Goal: Transaction & Acquisition: Purchase product/service

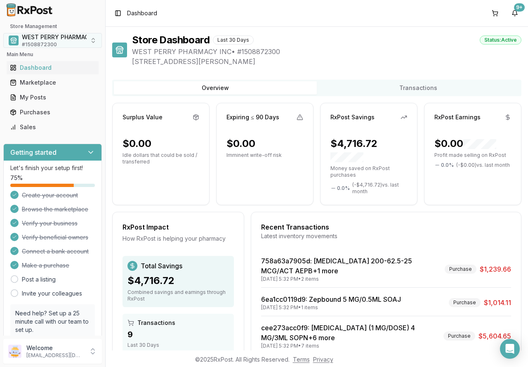
click at [91, 42] on button "WEST PERRY PHARMACY INC # 1508872300" at bounding box center [52, 40] width 99 height 15
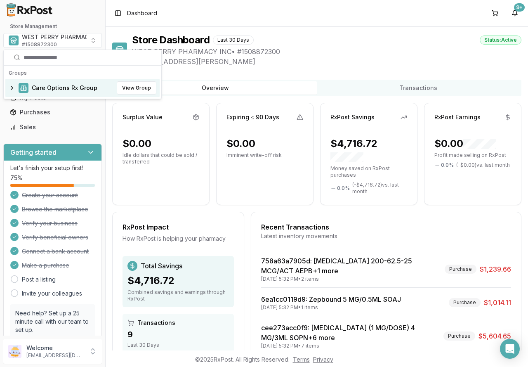
click at [69, 90] on span "Care Options Rx Group" at bounding box center [65, 88] width 66 height 8
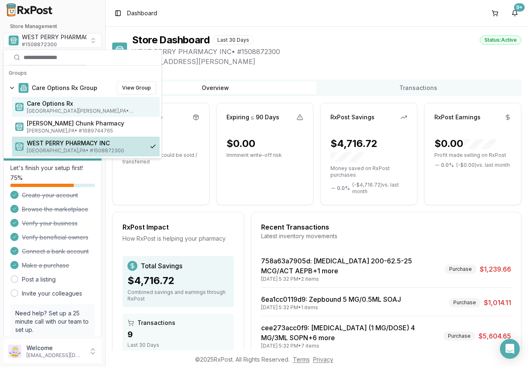
click at [67, 112] on span "Mount Holly Springs , PA • # 1932201860" at bounding box center [92, 111] width 130 height 7
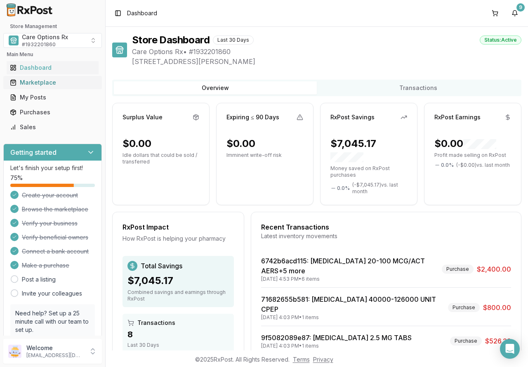
click at [40, 83] on div "Marketplace" at bounding box center [52, 82] width 85 height 8
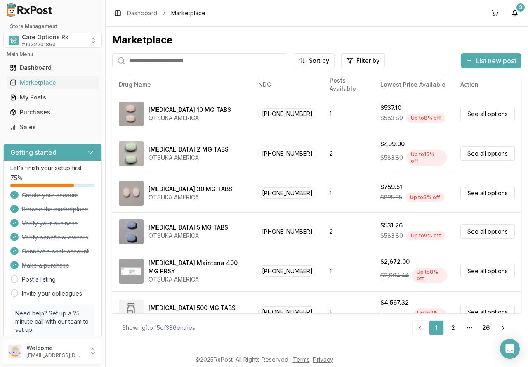
click at [217, 61] on input "search" at bounding box center [199, 60] width 175 height 15
type input "*****"
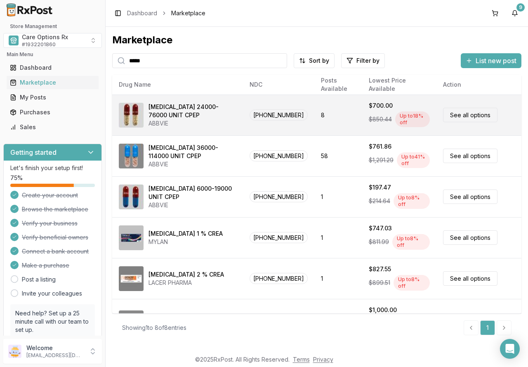
click at [461, 114] on link "See all options" at bounding box center [470, 115] width 54 height 14
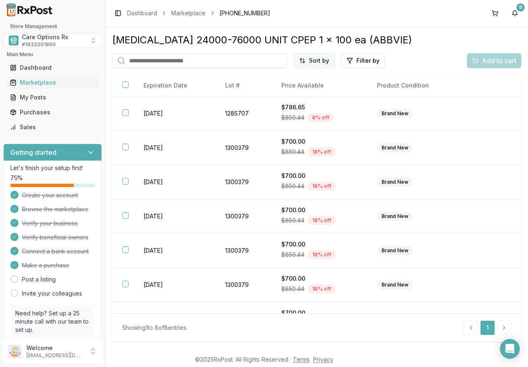
click at [323, 62] on html "Store Management Care Options Rx # 1932201860 Main Menu Dashboard Marketplace M…" at bounding box center [264, 183] width 528 height 367
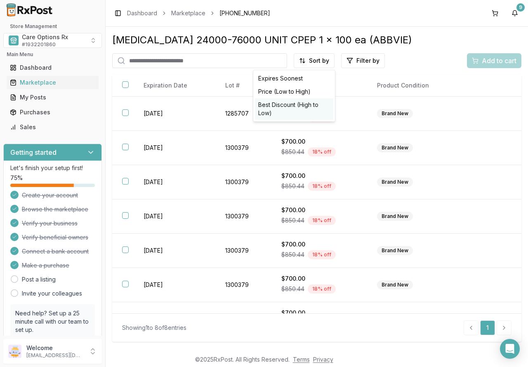
click at [296, 106] on div "Best Discount (High to Low)" at bounding box center [294, 108] width 78 height 21
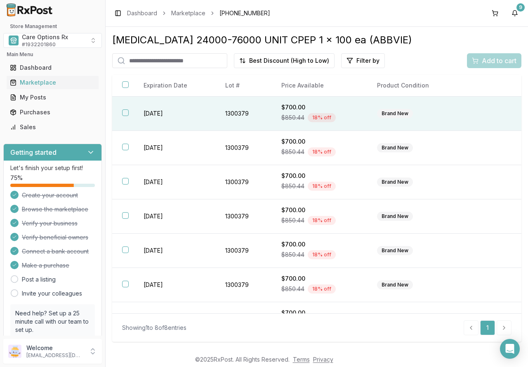
click at [129, 112] on th at bounding box center [122, 114] width 21 height 34
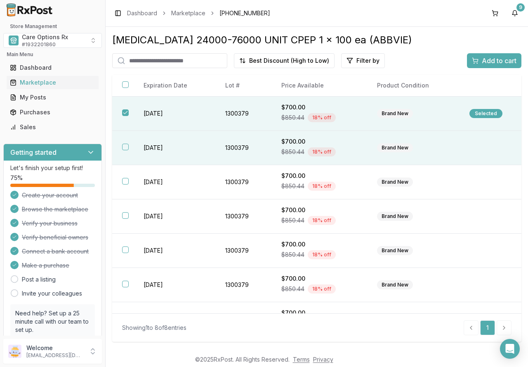
click at [128, 143] on th at bounding box center [122, 148] width 21 height 34
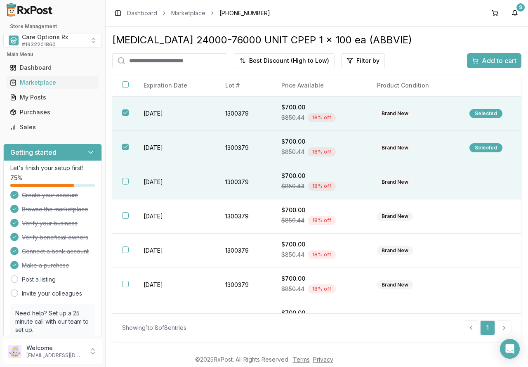
click at [125, 180] on button "button" at bounding box center [125, 181] width 7 height 7
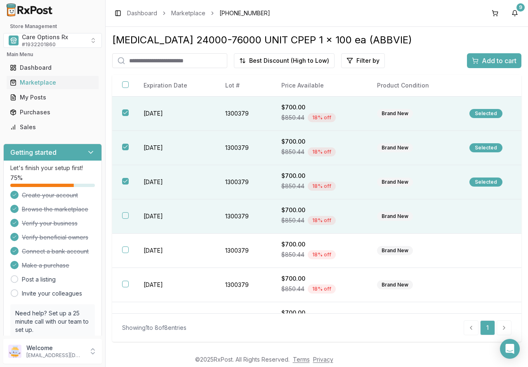
click at [127, 211] on th at bounding box center [122, 216] width 21 height 34
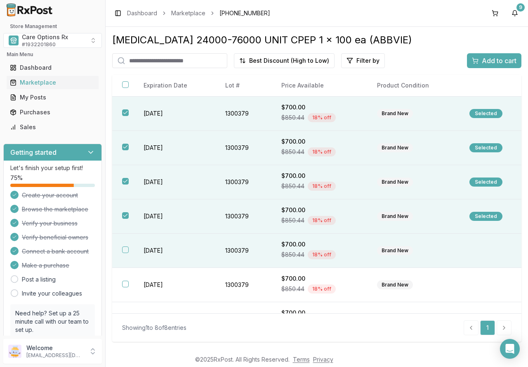
click at [123, 249] on button "button" at bounding box center [125, 249] width 7 height 7
click at [482, 59] on span "Add to cart" at bounding box center [499, 61] width 35 height 10
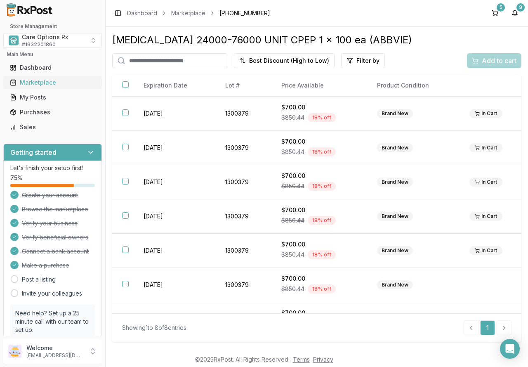
click at [35, 85] on div "Marketplace" at bounding box center [52, 82] width 85 height 8
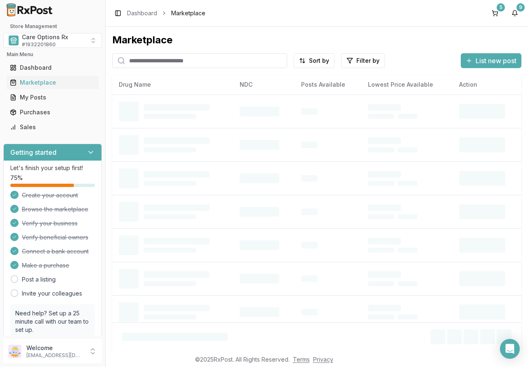
click at [153, 58] on input "search" at bounding box center [199, 60] width 175 height 15
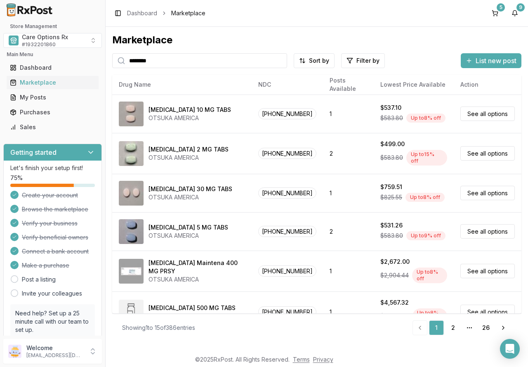
type input "********"
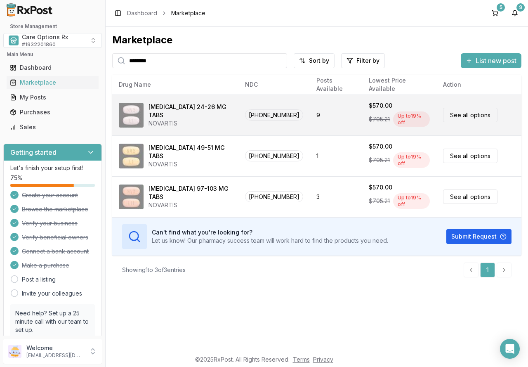
click at [458, 114] on link "See all options" at bounding box center [470, 115] width 54 height 14
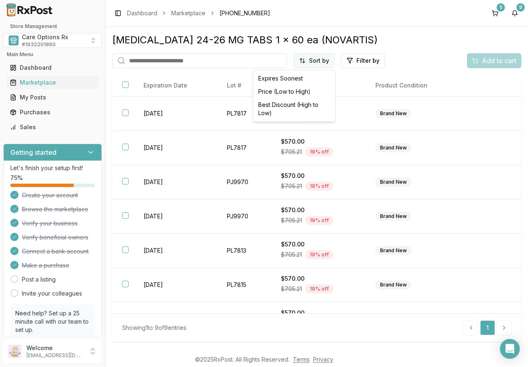
click at [318, 60] on html "Store Management Care Options Rx # 1932201860 Main Menu Dashboard Marketplace M…" at bounding box center [264, 183] width 528 height 367
click at [301, 104] on div "Best Discount (High to Low)" at bounding box center [294, 108] width 78 height 21
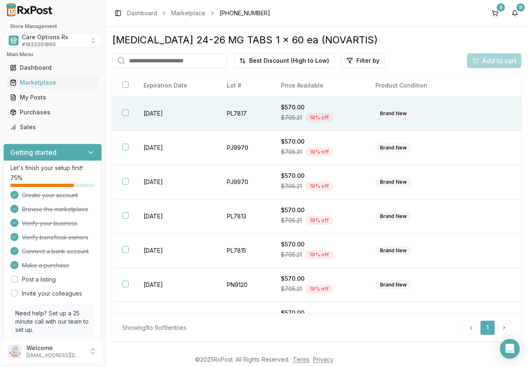
click at [126, 112] on button "button" at bounding box center [125, 112] width 7 height 7
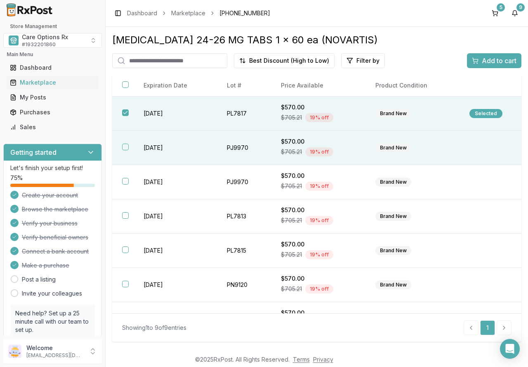
click at [128, 149] on button "button" at bounding box center [125, 147] width 7 height 7
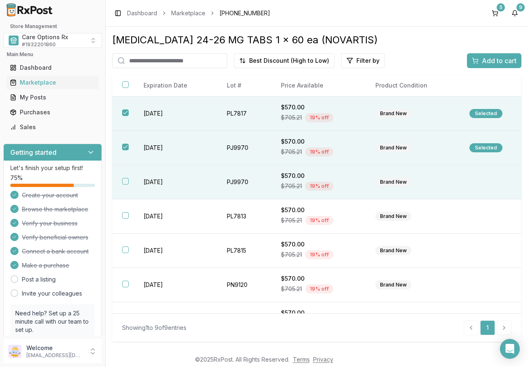
click at [121, 178] on th at bounding box center [122, 182] width 21 height 34
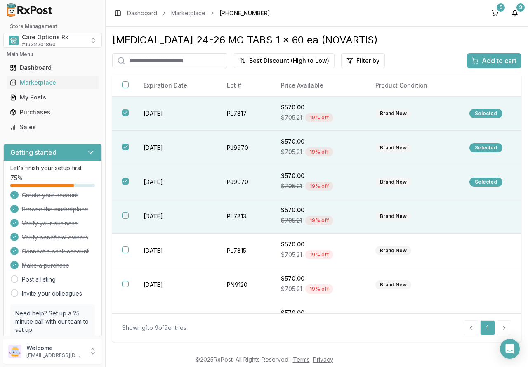
click at [128, 215] on button "button" at bounding box center [125, 215] width 7 height 7
click at [494, 62] on span "Add to cart" at bounding box center [499, 61] width 35 height 10
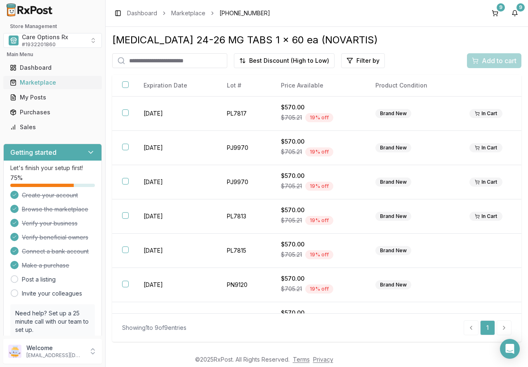
click at [47, 83] on div "Marketplace" at bounding box center [52, 82] width 85 height 8
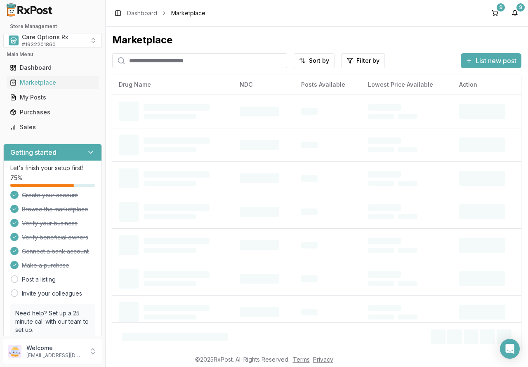
click at [154, 61] on input "search" at bounding box center [199, 60] width 175 height 15
type input "*******"
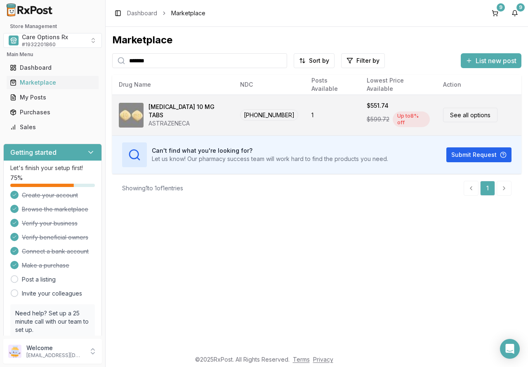
click at [447, 110] on link "See all options" at bounding box center [470, 115] width 54 height 14
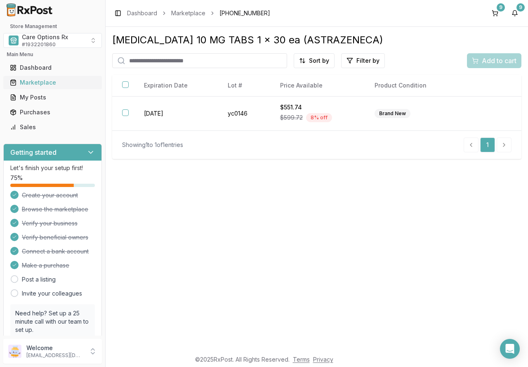
click at [38, 85] on div "Marketplace" at bounding box center [52, 82] width 85 height 8
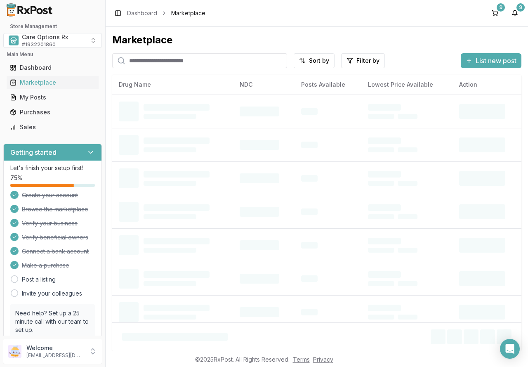
click at [179, 62] on input "search" at bounding box center [199, 60] width 175 height 15
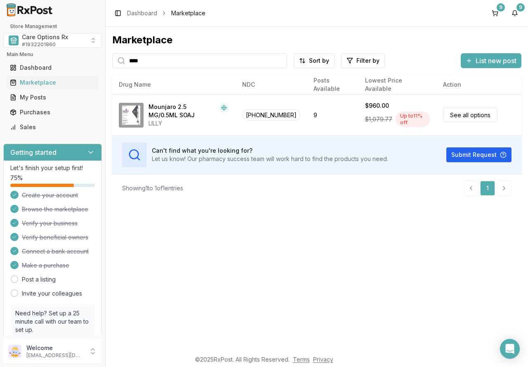
click at [165, 67] on input "****" at bounding box center [199, 60] width 175 height 15
type input "********"
click at [261, 206] on div "Marketplace ******** Sort by Filter by List new post Card Table NDC: 00002-1506…" at bounding box center [317, 189] width 423 height 324
click at [45, 85] on div "Marketplace" at bounding box center [52, 82] width 85 height 8
click at [280, 59] on input "********" at bounding box center [199, 60] width 175 height 15
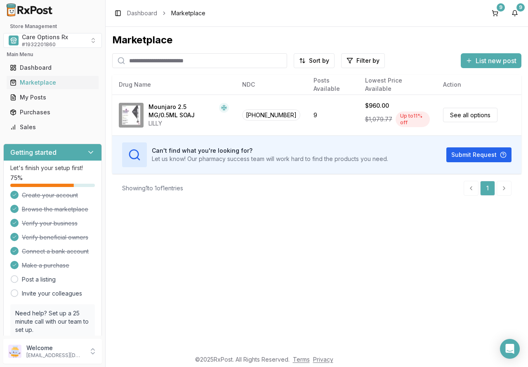
click at [158, 61] on input "search" at bounding box center [199, 60] width 175 height 15
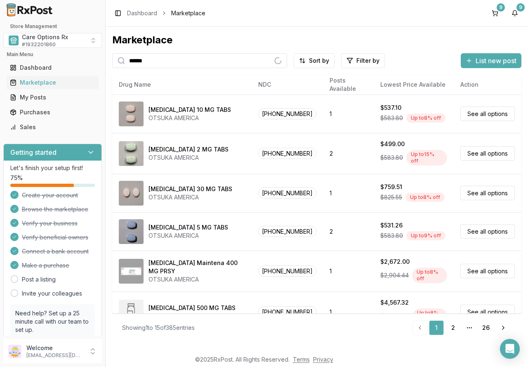
type input "******"
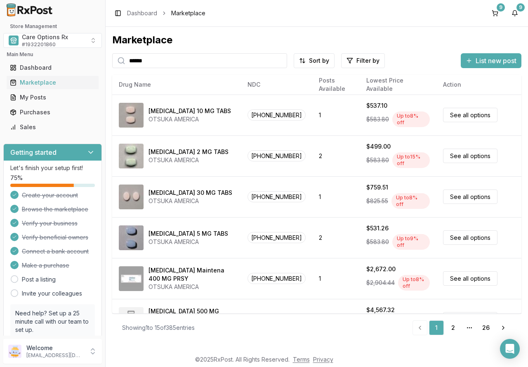
click at [183, 60] on input "******" at bounding box center [199, 60] width 175 height 15
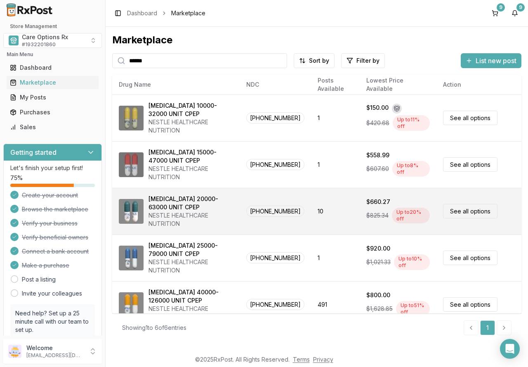
click at [458, 209] on link "See all options" at bounding box center [470, 211] width 54 height 14
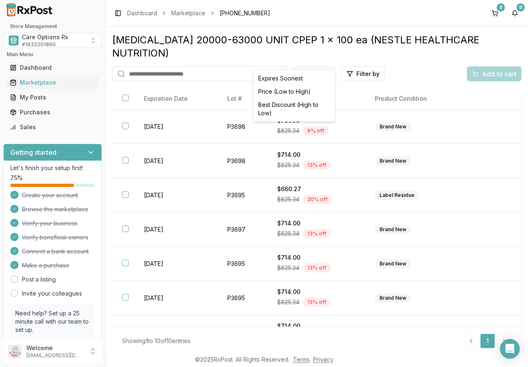
click at [314, 62] on html "Store Management Care Options Rx # 1932201860 Main Menu Dashboard Marketplace M…" at bounding box center [264, 183] width 528 height 367
click at [297, 105] on div "Best Discount (High to Low)" at bounding box center [294, 108] width 78 height 21
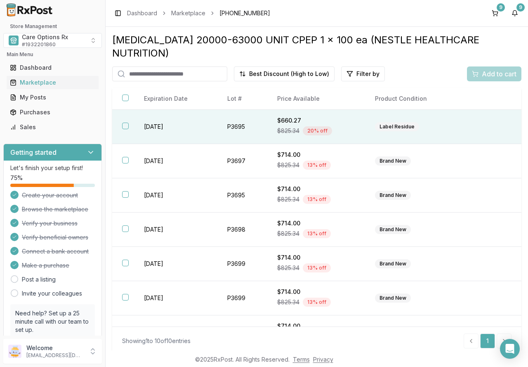
click at [124, 123] on button "button" at bounding box center [125, 126] width 7 height 7
click at [484, 69] on span "Add to cart" at bounding box center [499, 74] width 35 height 10
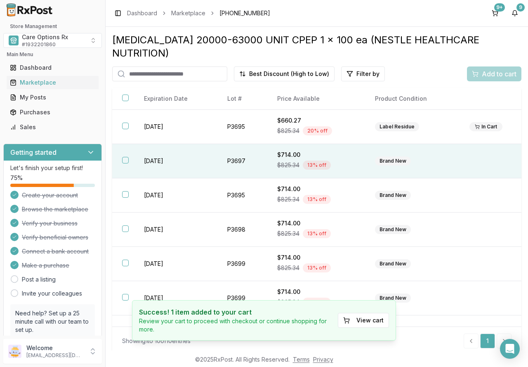
drag, startPoint x: 127, startPoint y: 148, endPoint x: 128, endPoint y: 155, distance: 7.1
click at [127, 157] on button "button" at bounding box center [125, 160] width 7 height 7
click at [484, 69] on span "Add to cart" at bounding box center [499, 74] width 35 height 10
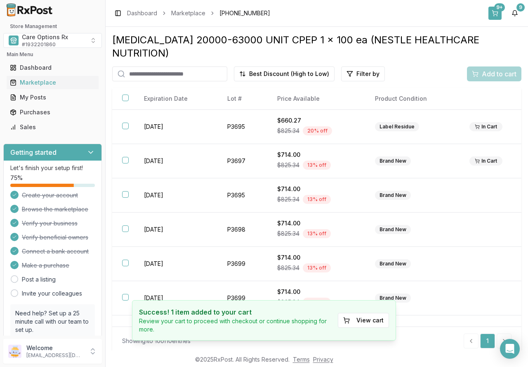
click at [498, 13] on button "9+" at bounding box center [495, 13] width 13 height 13
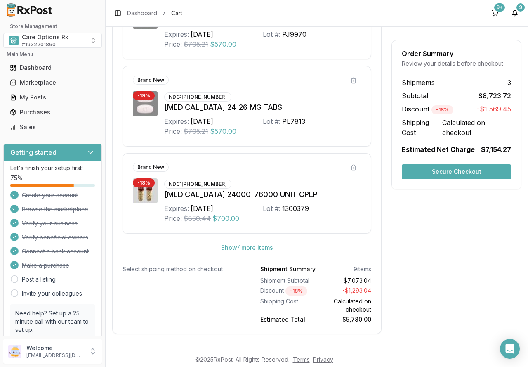
scroll to position [885, 0]
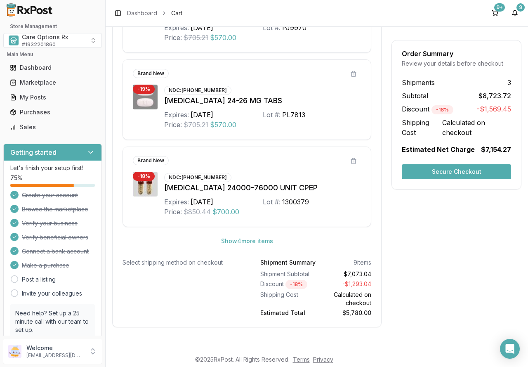
click at [451, 170] on button "Secure Checkout" at bounding box center [456, 171] width 109 height 15
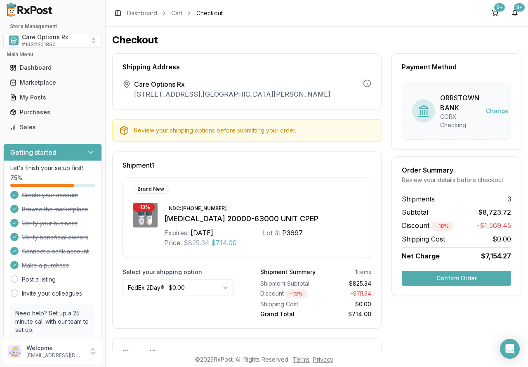
click at [443, 278] on button "Confirm Order" at bounding box center [456, 278] width 109 height 15
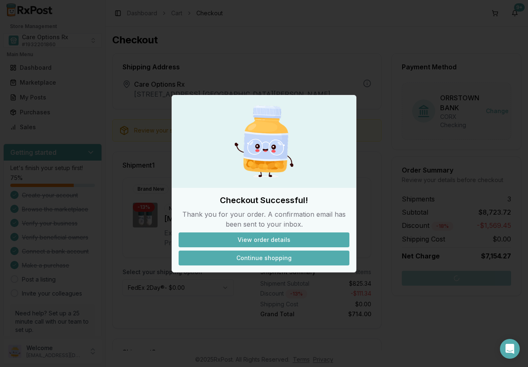
click at [260, 257] on button "Continue shopping" at bounding box center [264, 258] width 171 height 15
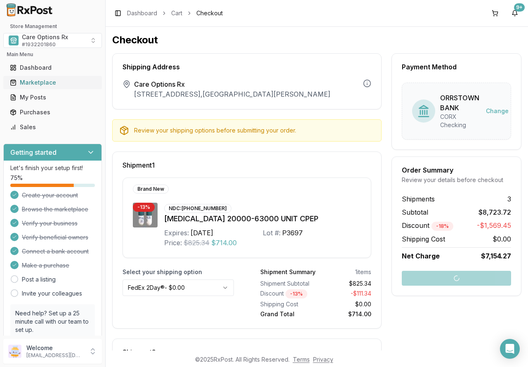
click at [21, 84] on div "Marketplace" at bounding box center [52, 82] width 85 height 8
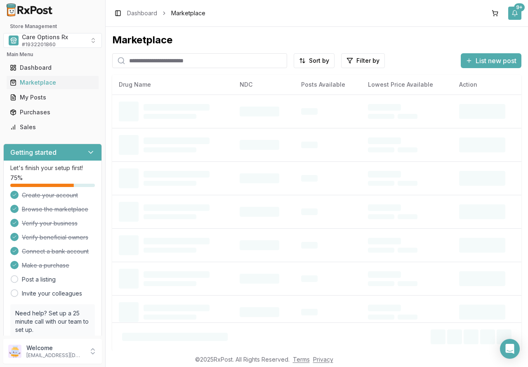
click at [513, 12] on button "9+" at bounding box center [514, 13] width 13 height 13
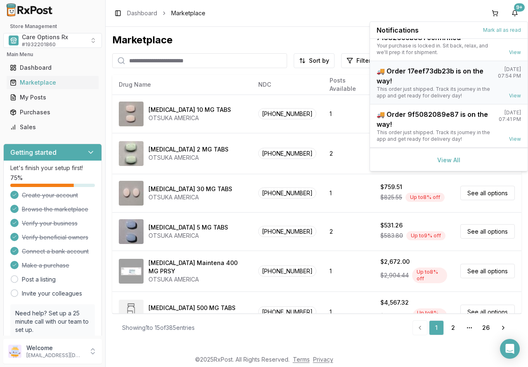
scroll to position [151, 0]
click at [450, 158] on link "View All" at bounding box center [448, 159] width 23 height 7
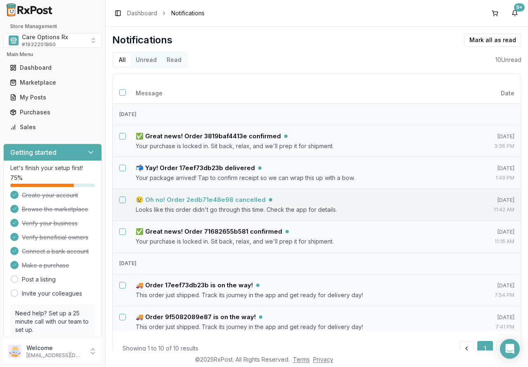
click at [187, 203] on h5 "😢 Oh no! Order 2edb71e48e98 cancelled" at bounding box center [201, 200] width 130 height 8
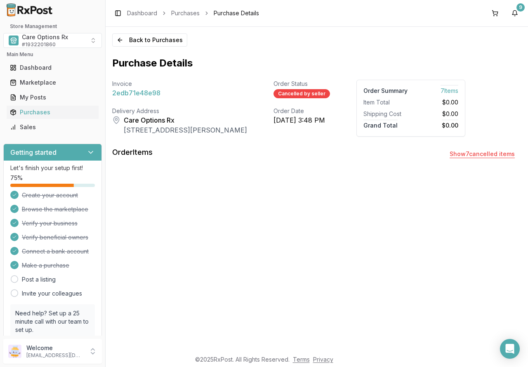
click at [479, 153] on button "Show 7 cancelled item s" at bounding box center [482, 154] width 78 height 15
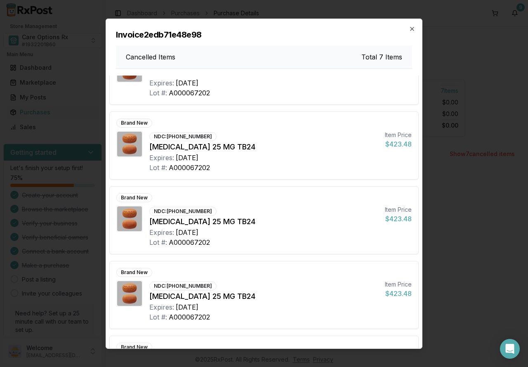
scroll to position [250, 0]
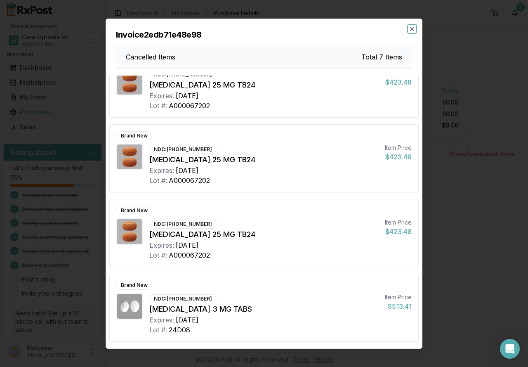
click at [414, 29] on icon "button" at bounding box center [412, 28] width 7 height 7
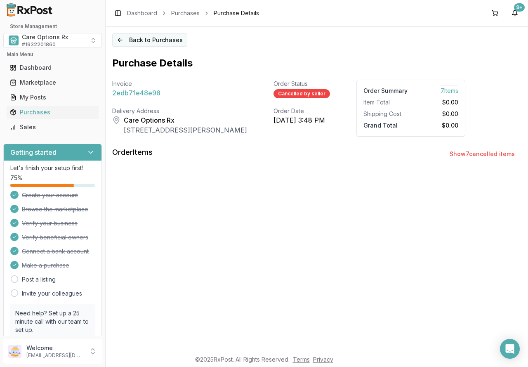
click at [145, 42] on button "Back to Purchases" at bounding box center [149, 39] width 75 height 13
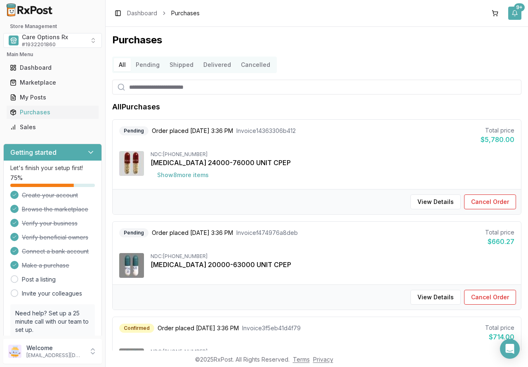
click at [514, 12] on button "9+" at bounding box center [514, 13] width 13 height 13
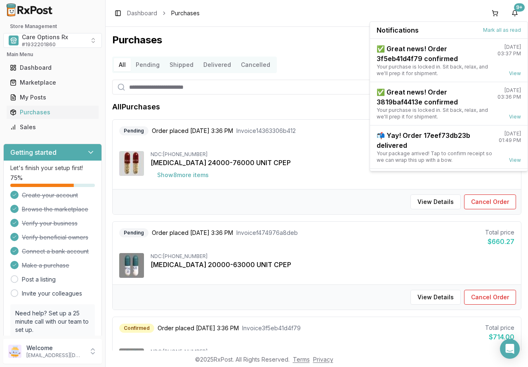
scroll to position [151, 0]
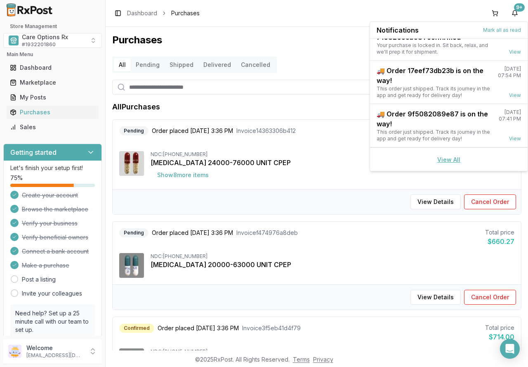
click at [449, 160] on link "View All" at bounding box center [448, 159] width 23 height 7
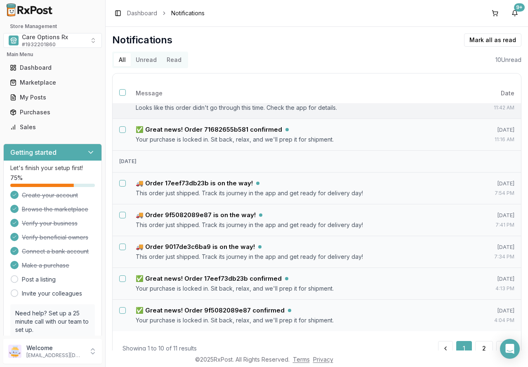
scroll to position [29, 0]
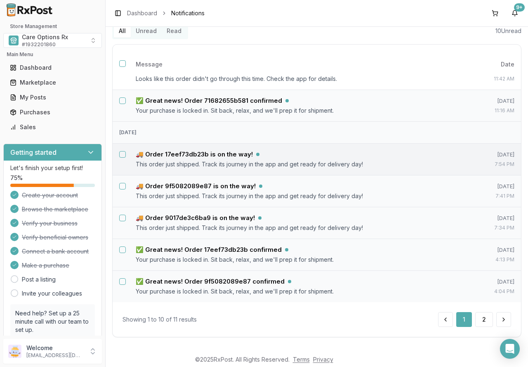
click at [122, 155] on button "Select notification: 🚚 Order 17eef73db23b is on the way!" at bounding box center [122, 154] width 7 height 7
click at [122, 187] on button "Select notification: 🚚 Order 9f5082089e87 is on the way!" at bounding box center [122, 186] width 7 height 7
click at [119, 216] on td at bounding box center [121, 218] width 17 height 20
click at [121, 219] on button "Select notification: 🚚 Order 9017de3c6ba9 is on the way!" at bounding box center [122, 218] width 7 height 7
click at [123, 250] on button "Select notification: ✅ Great news! Order 17eef73db23b confirmed" at bounding box center [122, 249] width 7 height 7
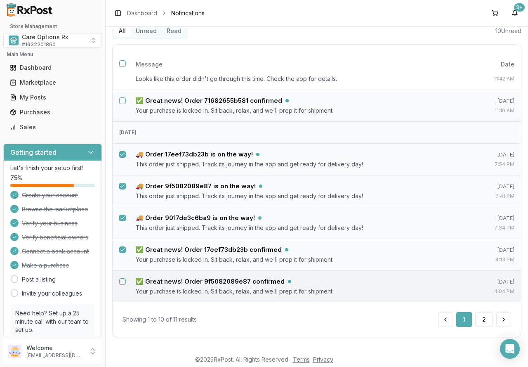
click at [122, 283] on button "Select notification: ✅ Great news! Order 9f5082089e87 confirmed" at bounding box center [122, 281] width 7 height 7
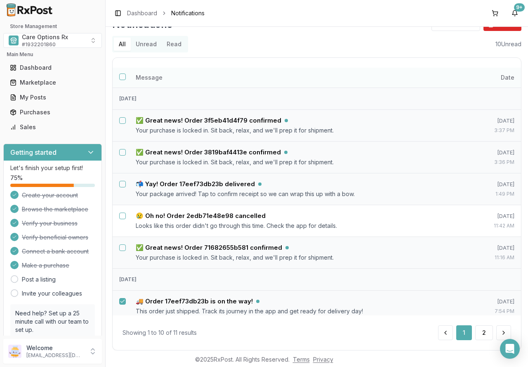
scroll to position [0, 0]
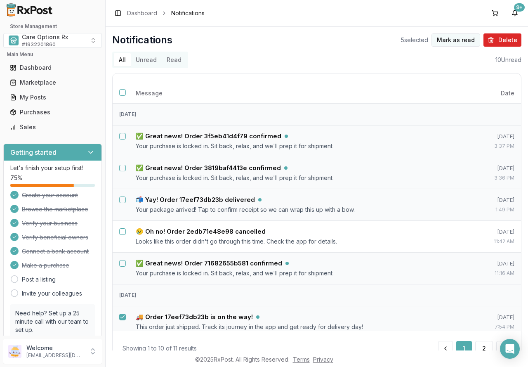
click at [458, 40] on button "Mark as read" at bounding box center [456, 39] width 49 height 13
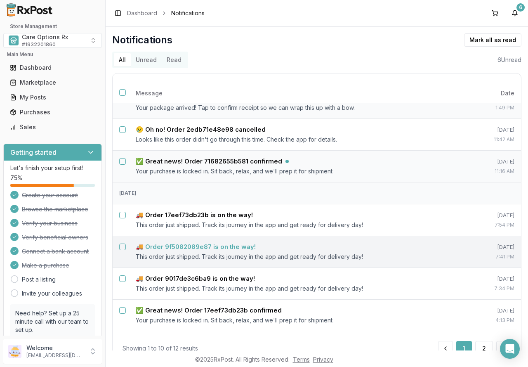
scroll to position [29, 0]
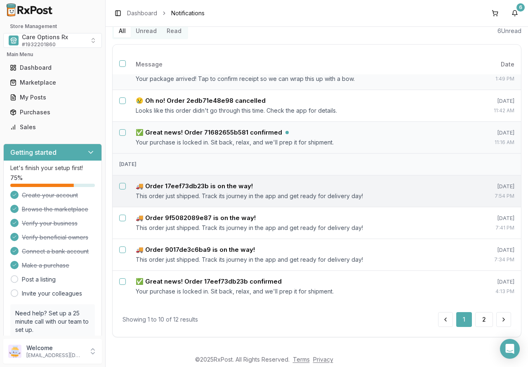
click at [125, 185] on button "Select notification: 🚚 Order 17eef73db23b is on the way!" at bounding box center [122, 186] width 7 height 7
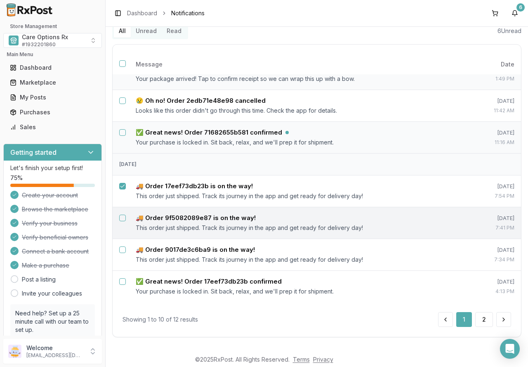
click at [122, 217] on button "Select notification: 🚚 Order 9f5082089e87 is on the way!" at bounding box center [122, 218] width 7 height 7
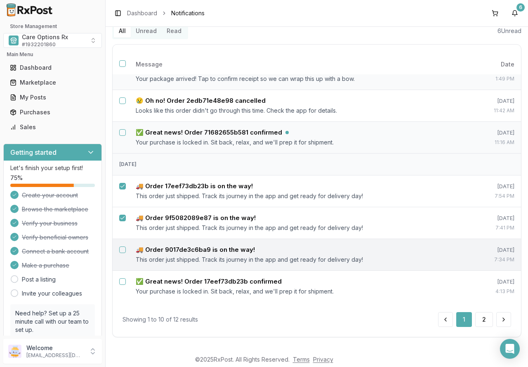
click at [123, 248] on button "Select notification: 🚚 Order 9017de3c6ba9 is on the way!" at bounding box center [122, 249] width 7 height 7
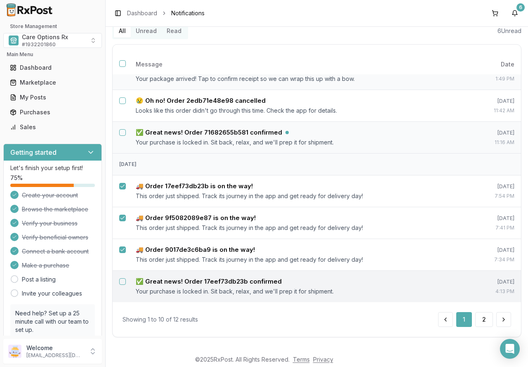
click at [122, 279] on button "Select notification: ✅ Great news! Order 17eef73db23b confirmed" at bounding box center [122, 281] width 7 height 7
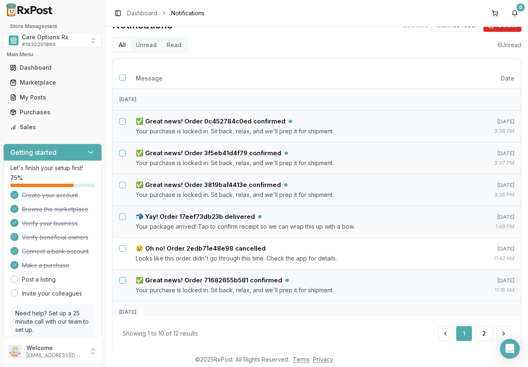
scroll to position [0, 0]
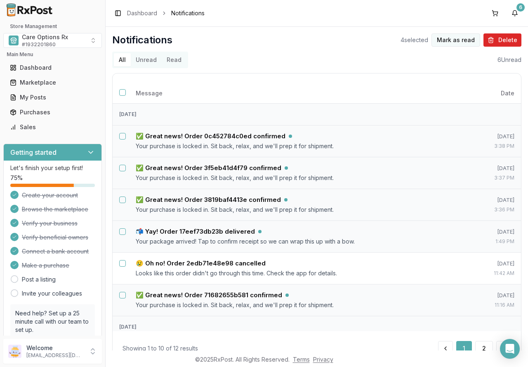
click at [451, 45] on button "Mark as read" at bounding box center [456, 39] width 49 height 13
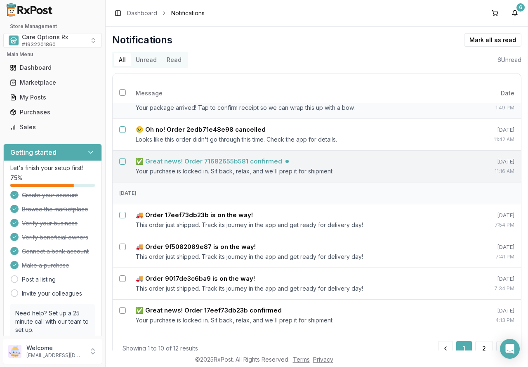
scroll to position [29, 0]
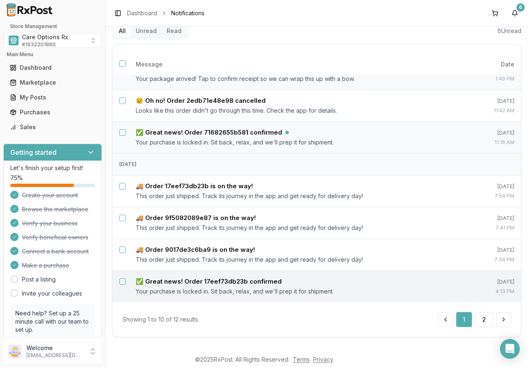
drag, startPoint x: 121, startPoint y: 279, endPoint x: 126, endPoint y: 271, distance: 9.3
click at [122, 279] on button "Select notification: ✅ Great news! Order 17eef73db23b confirmed" at bounding box center [122, 281] width 7 height 7
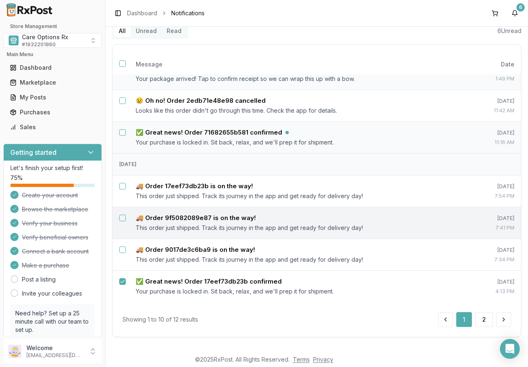
drag, startPoint x: 123, startPoint y: 250, endPoint x: 120, endPoint y: 235, distance: 15.6
click at [123, 247] on button "Select notification: 🚚 Order 9017de3c6ba9 is on the way!" at bounding box center [122, 249] width 7 height 7
click at [121, 213] on td at bounding box center [121, 218] width 17 height 20
drag, startPoint x: 123, startPoint y: 219, endPoint x: 123, endPoint y: 213, distance: 6.2
click at [123, 218] on button "Select notification: 🚚 Order 9f5082089e87 is on the way!" at bounding box center [122, 218] width 7 height 7
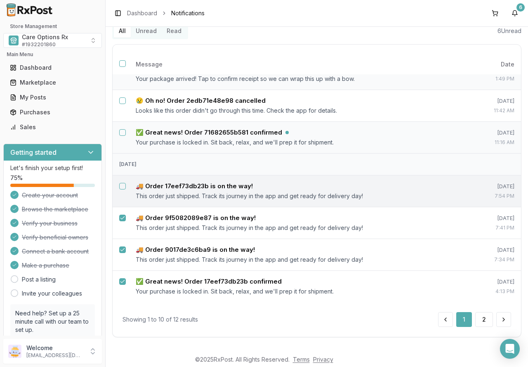
click at [124, 187] on button "Select notification: 🚚 Order 17eef73db23b is on the way!" at bounding box center [122, 186] width 7 height 7
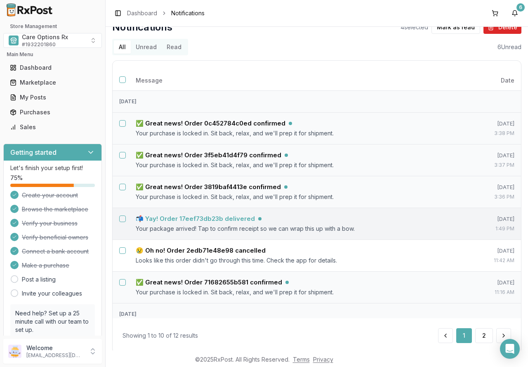
scroll to position [0, 0]
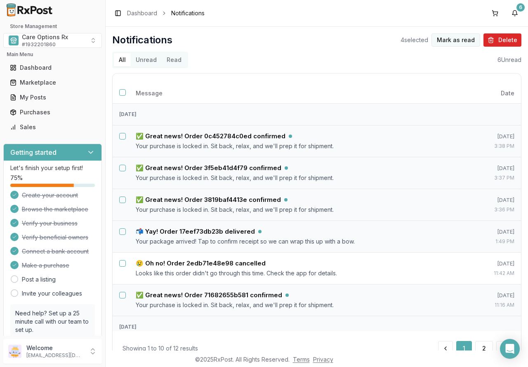
click at [463, 38] on button "Mark as read" at bounding box center [456, 39] width 49 height 13
drag, startPoint x: 349, startPoint y: 50, endPoint x: 334, endPoint y: 99, distance: 51.4
click at [348, 53] on div "Notifications Mark all as read All Unread Read 6 Unread Message Date Today ✅ Gr…" at bounding box center [316, 199] width 409 height 333
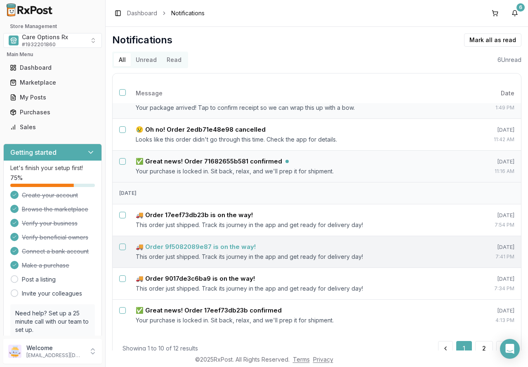
scroll to position [29, 0]
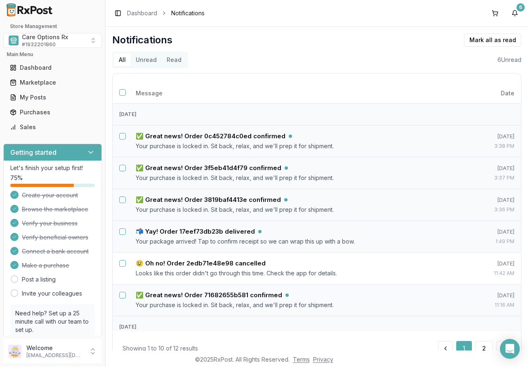
click at [148, 56] on button "Unread" at bounding box center [146, 59] width 31 height 13
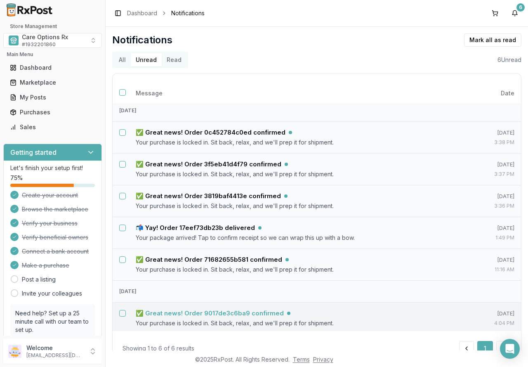
scroll to position [7, 0]
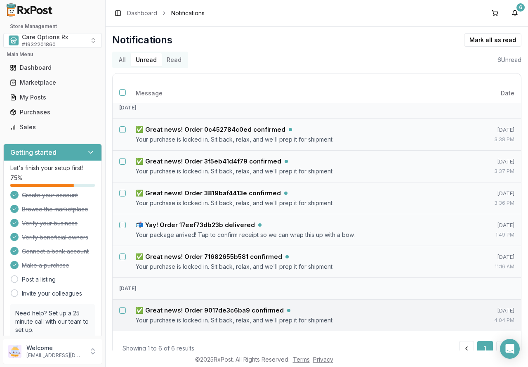
click at [122, 307] on button "Select notification: ✅ Great news! Order 9017de3c6ba9 confirmed" at bounding box center [122, 310] width 7 height 7
click at [124, 255] on button "Select notification: ✅ Great news! Order 71682655b581 confirmed" at bounding box center [122, 256] width 7 height 7
click at [454, 41] on button "Mark as read" at bounding box center [456, 39] width 49 height 13
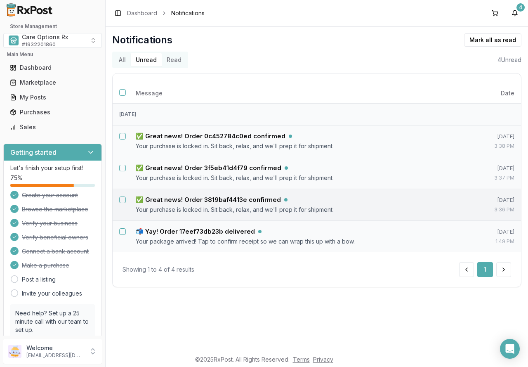
click at [123, 199] on button "Select notification: ✅ Great news! Order 3819baf4413e confirmed" at bounding box center [122, 199] width 7 height 7
click at [124, 167] on button "Select notification: ✅ Great news! Order 3f5eb41d4f79 confirmed" at bounding box center [122, 168] width 7 height 7
click at [120, 133] on button "Select notification: ✅ Great news! Order 0c452784c0ed confirmed" at bounding box center [122, 136] width 7 height 7
click at [453, 43] on button "Mark as read" at bounding box center [456, 39] width 49 height 13
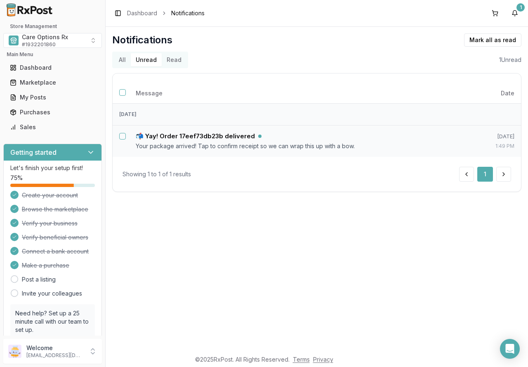
click at [123, 60] on button "All" at bounding box center [122, 59] width 17 height 13
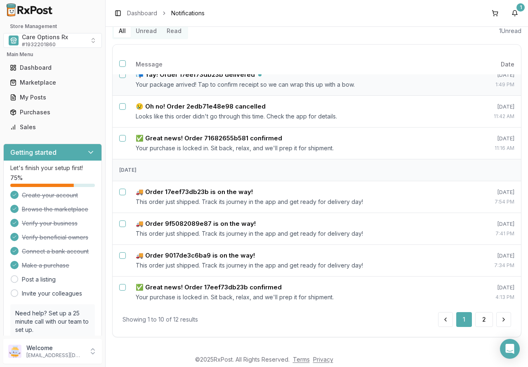
scroll to position [134, 0]
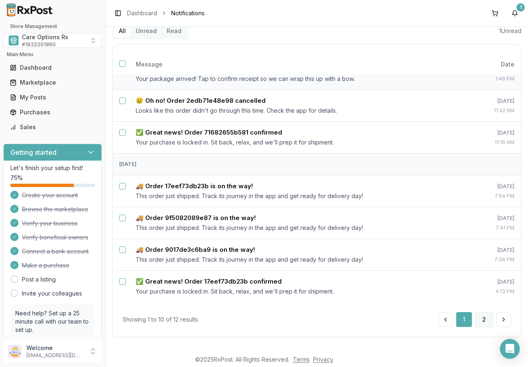
click at [480, 319] on button "2" at bounding box center [484, 319] width 18 height 15
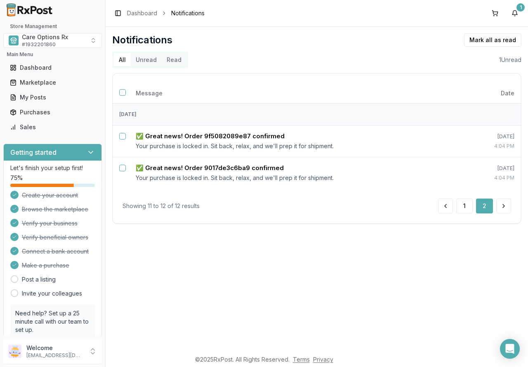
click at [150, 59] on button "Unread" at bounding box center [146, 59] width 31 height 13
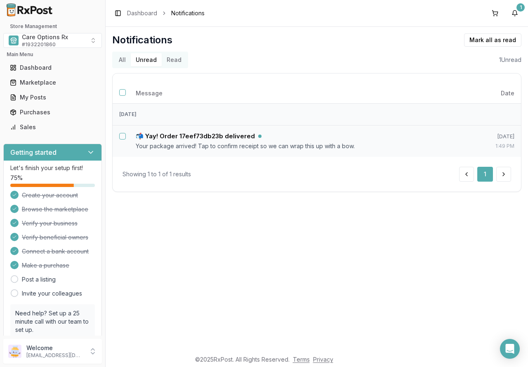
click at [268, 281] on div "Notifications [PERSON_NAME] all as read All Unread Read 1 Unread Message Date […" at bounding box center [317, 189] width 423 height 324
click at [41, 81] on div "Marketplace" at bounding box center [52, 82] width 85 height 8
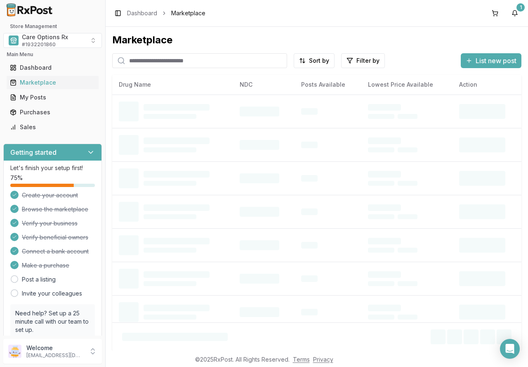
click at [182, 60] on input "search" at bounding box center [199, 60] width 175 height 15
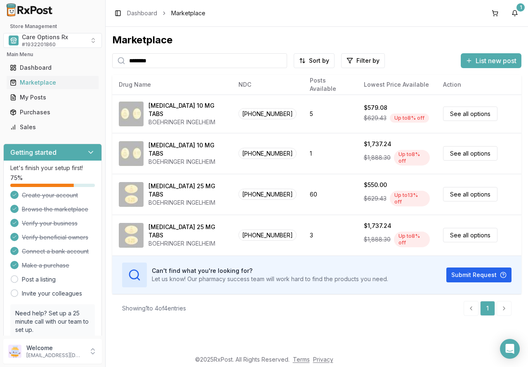
drag, startPoint x: 114, startPoint y: 60, endPoint x: 41, endPoint y: 60, distance: 72.6
click at [41, 60] on div "Store Management Care Options Rx # 1932201860 Main Menu Dashboard Marketplace M…" at bounding box center [264, 183] width 528 height 367
type input "****"
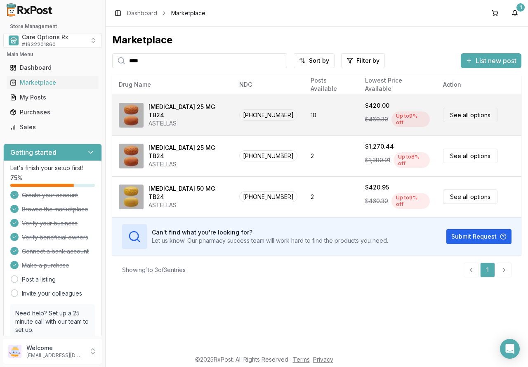
click at [461, 113] on link "See all options" at bounding box center [470, 115] width 54 height 14
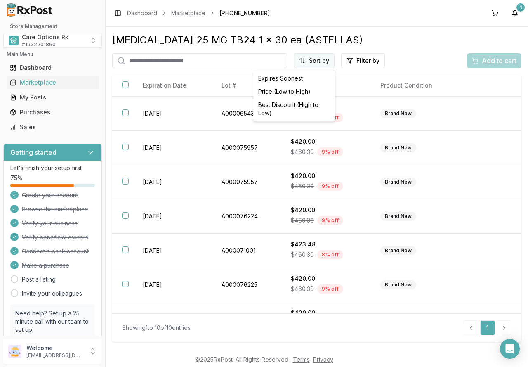
click at [316, 56] on html "Store Management Care Options Rx # 1932201860 Main Menu Dashboard Marketplace M…" at bounding box center [264, 183] width 528 height 367
click at [295, 105] on div "Best Discount (High to Low)" at bounding box center [294, 108] width 78 height 21
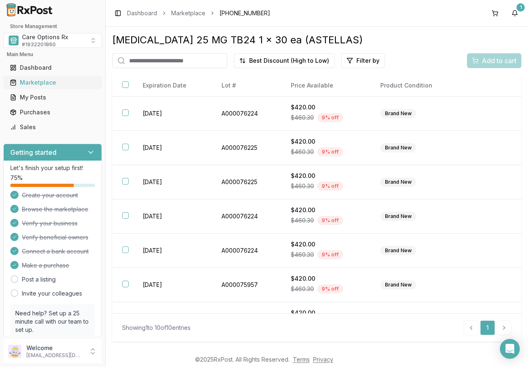
click at [43, 81] on div "Marketplace" at bounding box center [52, 82] width 85 height 8
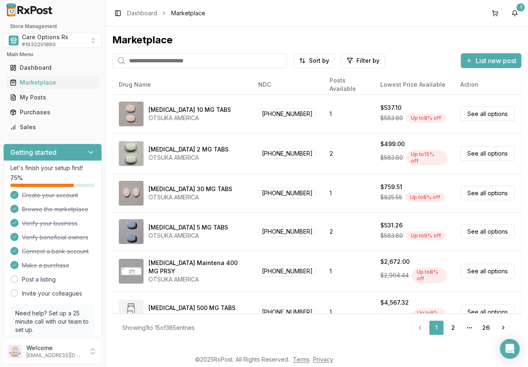
click at [140, 59] on input "search" at bounding box center [199, 60] width 175 height 15
type input "*"
type input "*****"
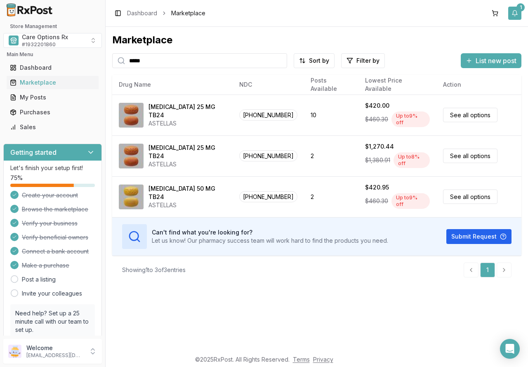
click at [515, 13] on button "1" at bounding box center [514, 13] width 13 height 13
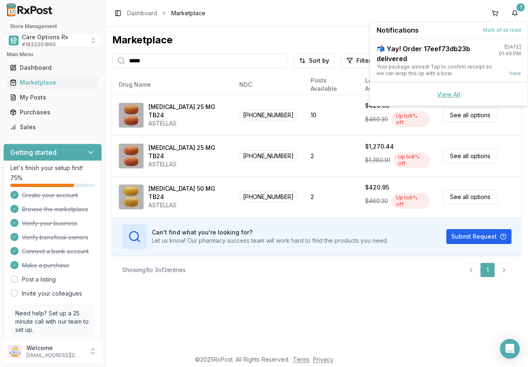
click at [452, 95] on link "View All" at bounding box center [448, 94] width 23 height 7
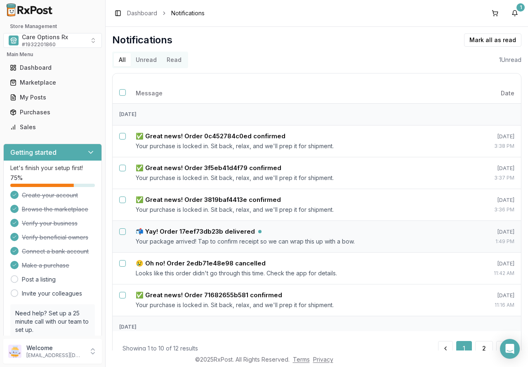
click at [144, 62] on button "Unread" at bounding box center [146, 59] width 31 height 13
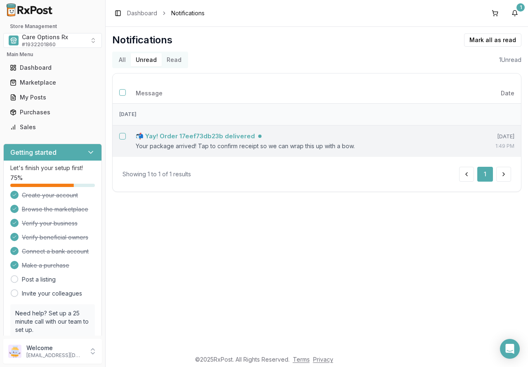
click at [206, 135] on h5 "📬 Yay! Order 17eef73db23b delivered" at bounding box center [195, 136] width 119 height 8
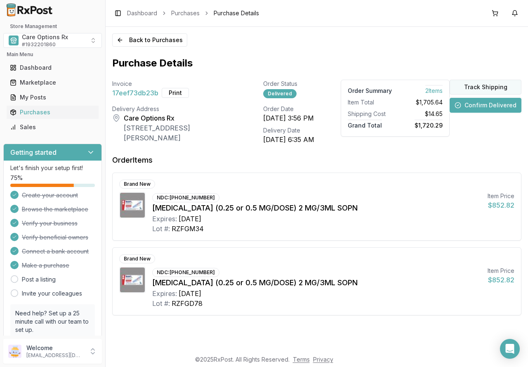
click at [479, 88] on button "Track Shipping" at bounding box center [486, 87] width 72 height 15
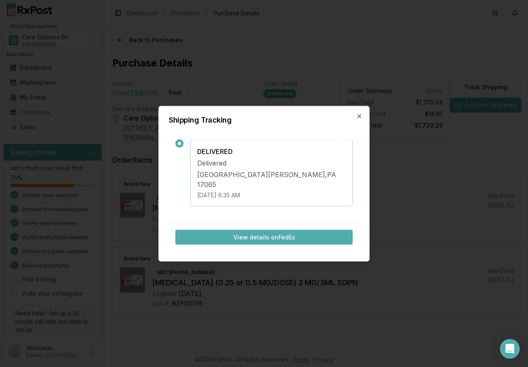
click at [284, 230] on button "View details on FedEx" at bounding box center [263, 236] width 177 height 15
click at [359, 119] on icon "button" at bounding box center [359, 116] width 7 height 7
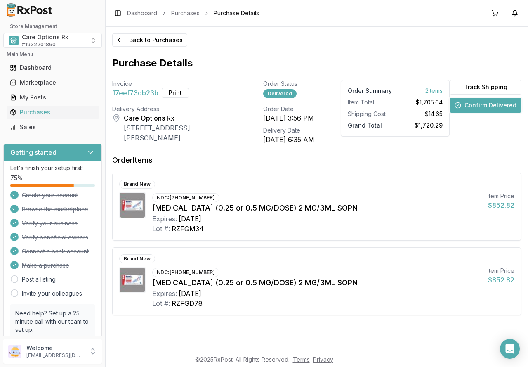
click at [478, 104] on button "Confirm Delivered" at bounding box center [486, 105] width 72 height 15
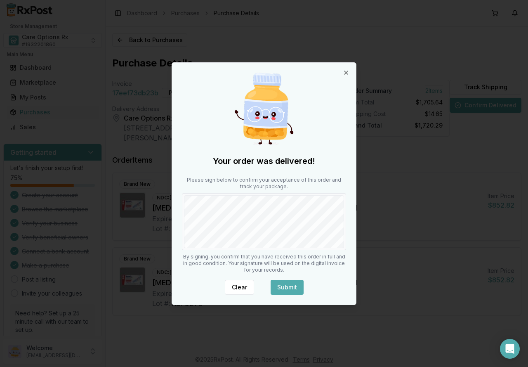
click at [284, 284] on button "Submit" at bounding box center [287, 287] width 33 height 15
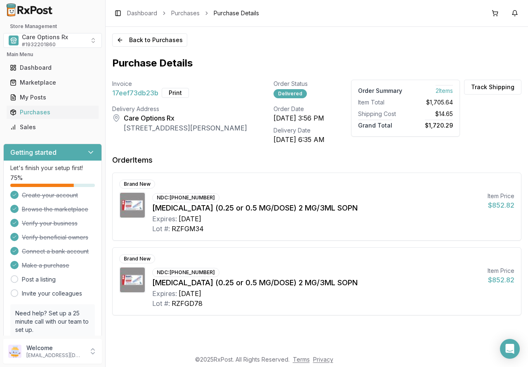
click at [356, 161] on div "Order Items" at bounding box center [316, 163] width 409 height 18
click at [38, 81] on div "Marketplace" at bounding box center [52, 82] width 85 height 8
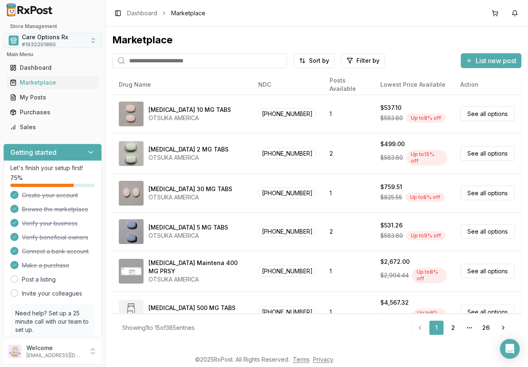
click at [88, 42] on button "Care Options Rx # 1932201860" at bounding box center [52, 40] width 99 height 15
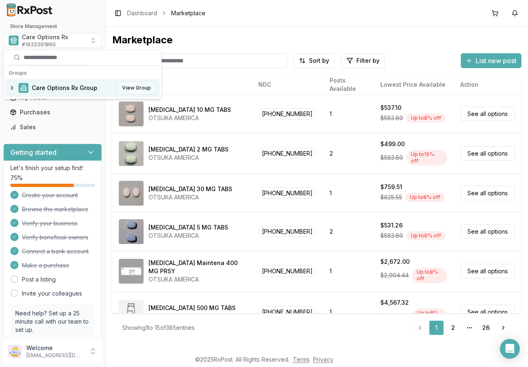
click at [131, 88] on button "View Group" at bounding box center [137, 87] width 40 height 13
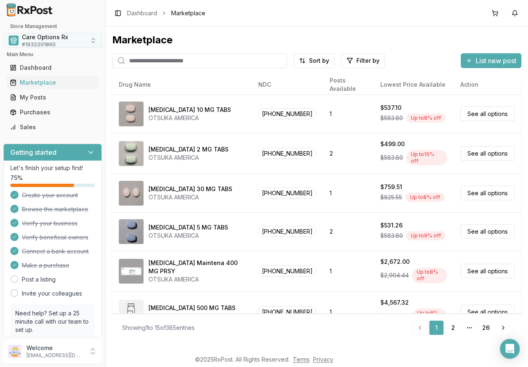
click at [58, 41] on span "Care Options Rx" at bounding box center [45, 37] width 46 height 8
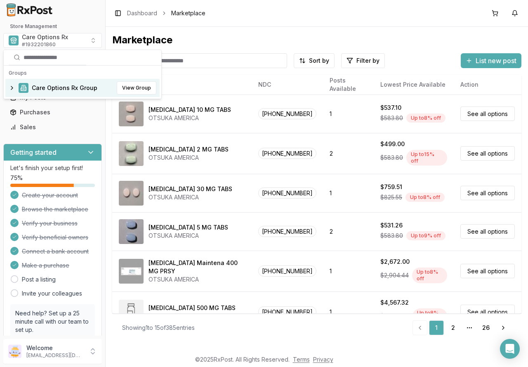
click at [46, 87] on span "Care Options Rx Group" at bounding box center [65, 88] width 66 height 8
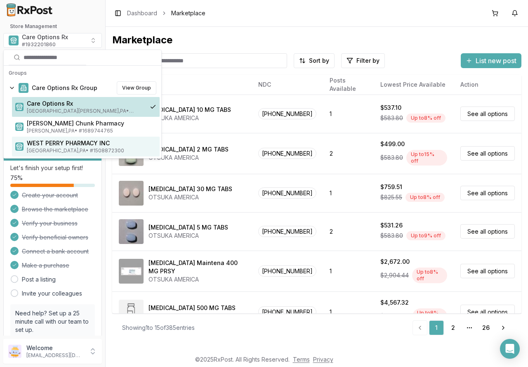
click at [48, 143] on span "WEST PERRY PHARMACY INC" at bounding box center [92, 143] width 130 height 8
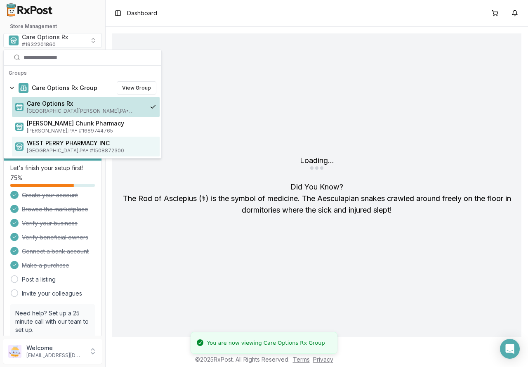
click at [70, 147] on span "WEST PERRY PHARMACY INC" at bounding box center [92, 143] width 130 height 8
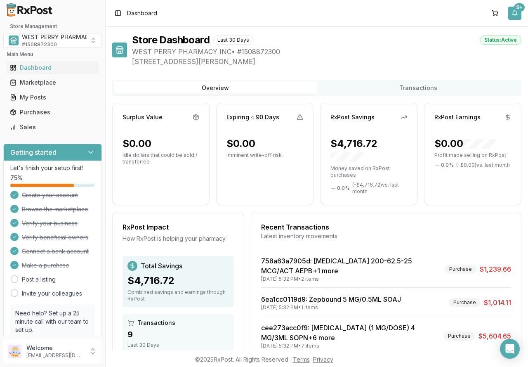
click at [518, 12] on button "9+" at bounding box center [514, 13] width 13 height 13
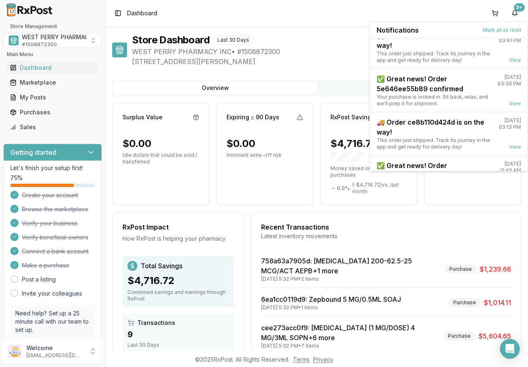
scroll to position [108, 0]
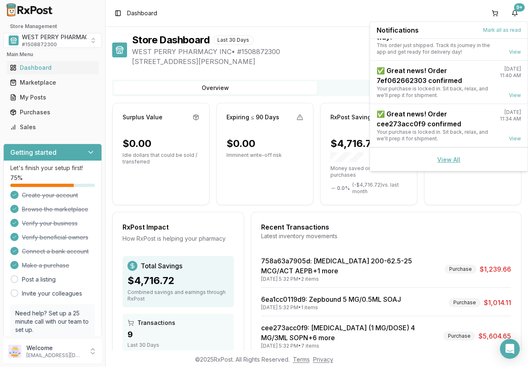
click at [451, 160] on link "View All" at bounding box center [448, 159] width 23 height 7
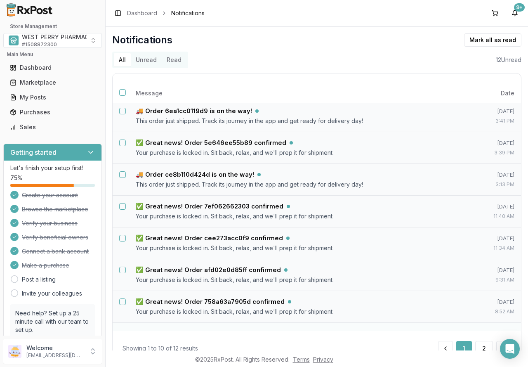
scroll to position [134, 0]
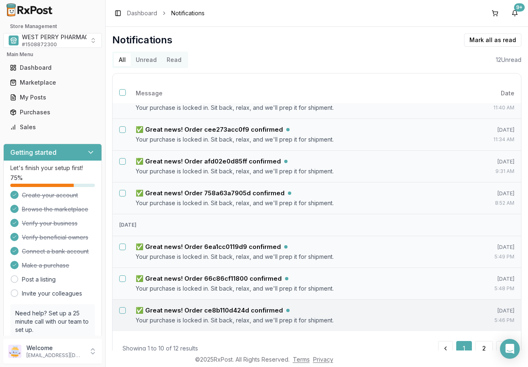
click at [121, 311] on button "Select notification: ✅ Great news! Order ce8b110d424d confirmed" at bounding box center [122, 310] width 7 height 7
click at [122, 277] on button "Select notification: ✅ Great news! Order 66c86cf11800 confirmed" at bounding box center [122, 278] width 7 height 7
click at [122, 244] on button "Select notification: ✅ Great news! Order 6ea1cc0119d9 confirmed" at bounding box center [122, 247] width 7 height 7
click at [124, 192] on button "Select notification: ✅ Great news! Order 758a63a7905d confirmed" at bounding box center [122, 193] width 7 height 7
click at [124, 161] on button "Select notification: ✅ Great news! Order afd02e0d85ff confirmed" at bounding box center [122, 161] width 7 height 7
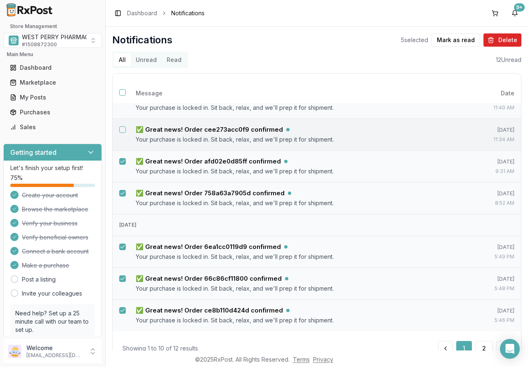
click at [122, 129] on button "Select notification: ✅ Great news! Order cee273acc0f9 confirmed" at bounding box center [122, 129] width 7 height 7
click at [447, 37] on button "Mark as read" at bounding box center [456, 39] width 49 height 13
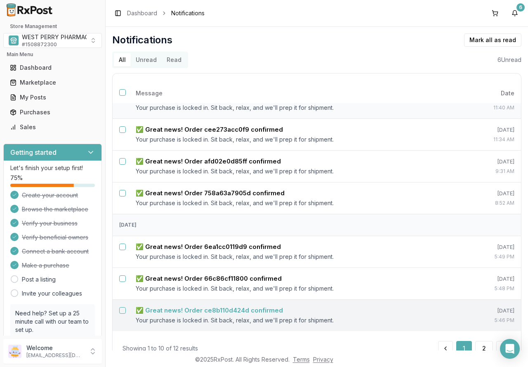
scroll to position [29, 0]
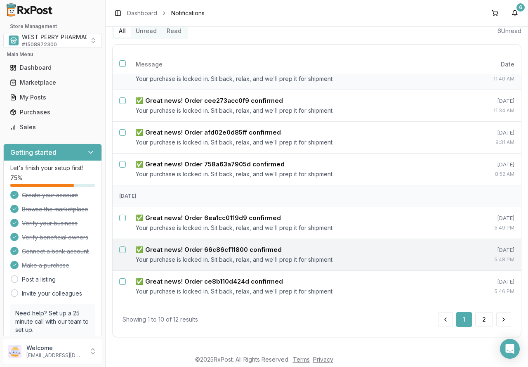
drag, startPoint x: 121, startPoint y: 279, endPoint x: 125, endPoint y: 257, distance: 22.2
click at [122, 279] on button "Select notification: ✅ Great news! Order ce8b110d424d confirmed" at bounding box center [122, 281] width 7 height 7
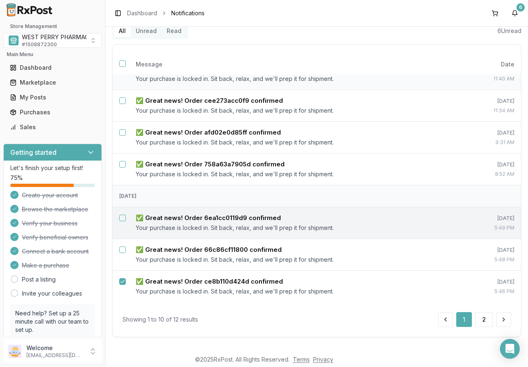
drag, startPoint x: 124, startPoint y: 249, endPoint x: 119, endPoint y: 222, distance: 27.3
click at [124, 248] on button "Select notification: ✅ Great news! Order 66c86cf11800 confirmed" at bounding box center [122, 249] width 7 height 7
click at [119, 213] on td at bounding box center [121, 218] width 17 height 20
click at [123, 216] on button "Select notification: ✅ Great news! Order 6ea1cc0119d9 confirmed" at bounding box center [122, 218] width 7 height 7
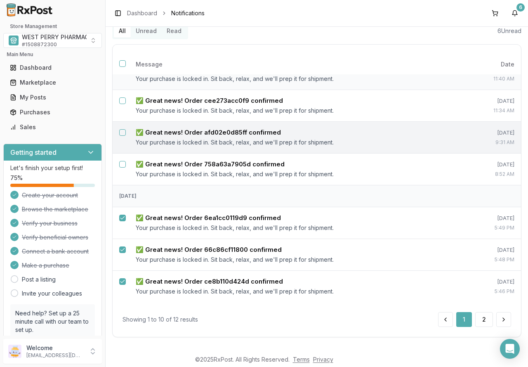
drag, startPoint x: 123, startPoint y: 163, endPoint x: 125, endPoint y: 143, distance: 20.4
click at [124, 161] on button "Select notification: ✅ Great news! Order 758a63a7905d confirmed" at bounding box center [122, 164] width 7 height 7
click at [123, 131] on button "Select notification: ✅ Great news! Order afd02e0d85ff confirmed" at bounding box center [122, 132] width 7 height 7
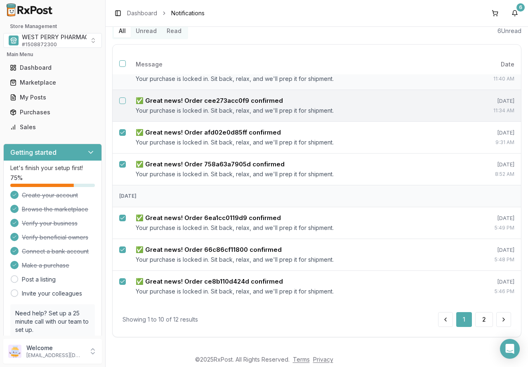
click at [122, 100] on button "Select notification: ✅ Great news! Order cee273acc0f9 confirmed" at bounding box center [122, 100] width 7 height 7
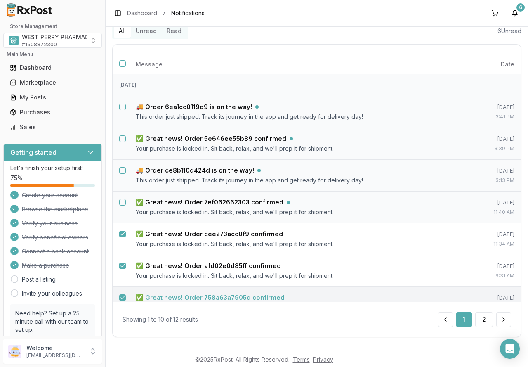
scroll to position [0, 0]
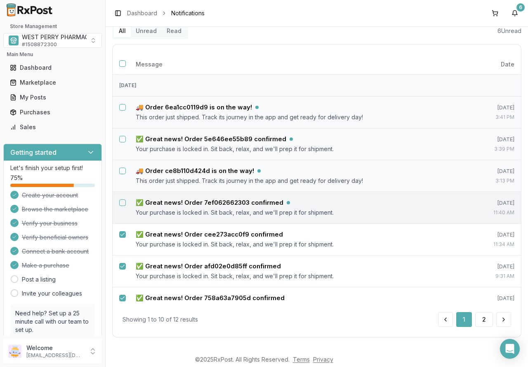
click at [121, 203] on button "Select notification: ✅ Great news! Order 7ef062662303 confirmed" at bounding box center [122, 202] width 7 height 7
click at [121, 171] on button "Select notification: 🚚 Order ce8b110d424d is on the way!" at bounding box center [122, 171] width 7 height 7
click at [123, 140] on button "Select notification: ✅ Great news! Order 5e646ee55b89 confirmed" at bounding box center [122, 139] width 7 height 7
click at [121, 107] on button "Select notification: 🚚 Order 6ea1cc0119d9 is on the way!" at bounding box center [122, 107] width 7 height 7
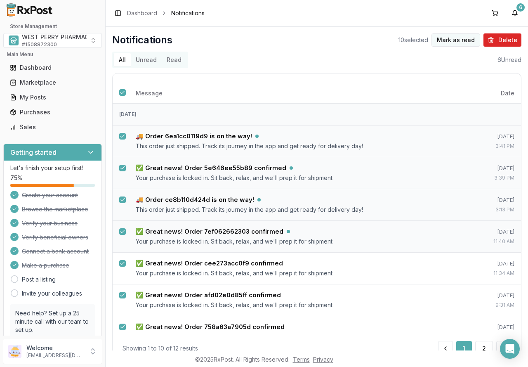
click at [452, 38] on button "Mark as read" at bounding box center [456, 39] width 49 height 13
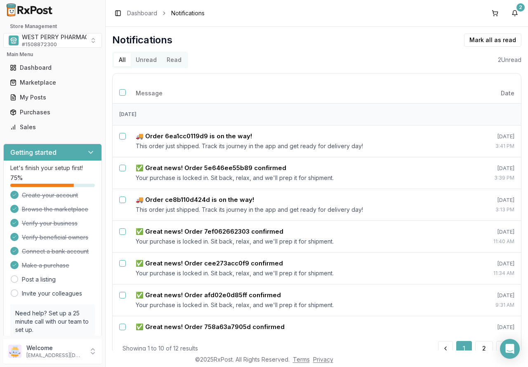
drag, startPoint x: 144, startPoint y: 58, endPoint x: 150, endPoint y: 75, distance: 18.0
click at [144, 59] on button "Unread" at bounding box center [146, 59] width 31 height 13
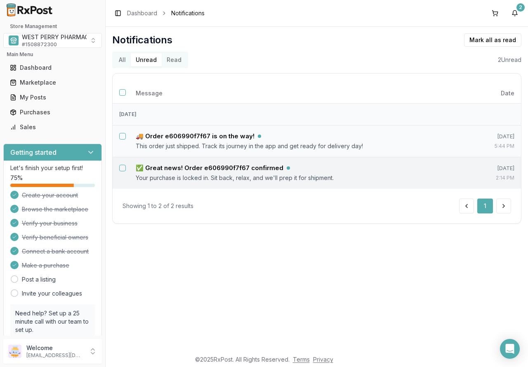
click at [122, 166] on button "Select notification: ✅ Great news! Order e606990f7f67 confirmed" at bounding box center [122, 168] width 7 height 7
click at [123, 130] on td at bounding box center [121, 136] width 17 height 20
click at [123, 134] on button "Select notification: 🚚 Order e606990f7f67 is on the way!" at bounding box center [122, 136] width 7 height 7
click at [463, 38] on button "Mark as read" at bounding box center [456, 39] width 49 height 13
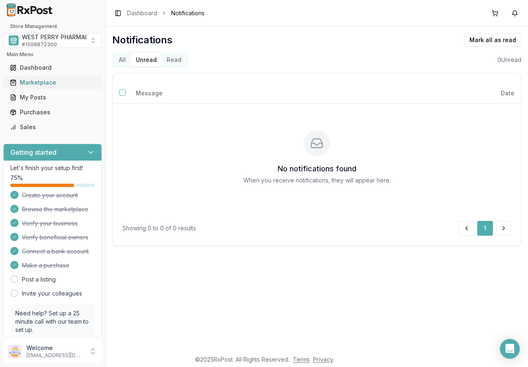
click at [34, 82] on div "Marketplace" at bounding box center [52, 82] width 85 height 8
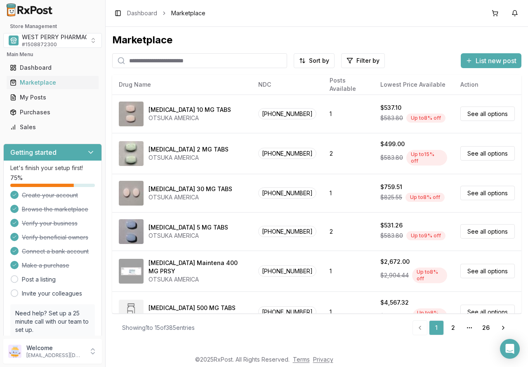
click at [180, 64] on input "search" at bounding box center [199, 60] width 175 height 15
type input "*********"
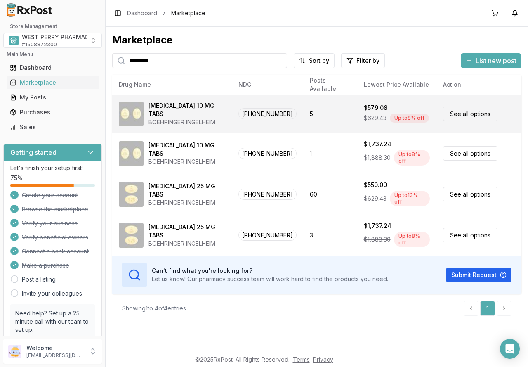
click at [473, 114] on link "See all options" at bounding box center [470, 113] width 54 height 14
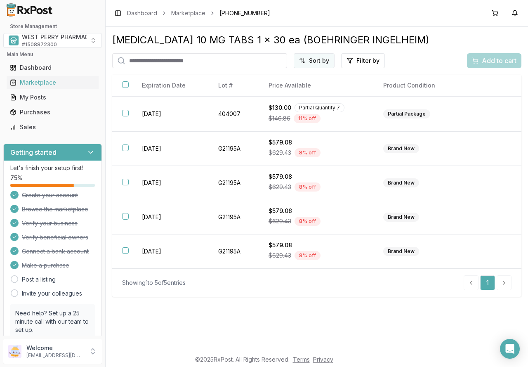
click at [318, 62] on html "Store Management WEST PERRY PHARMACY INC # 1508872300 Main Menu Dashboard Marke…" at bounding box center [264, 183] width 528 height 367
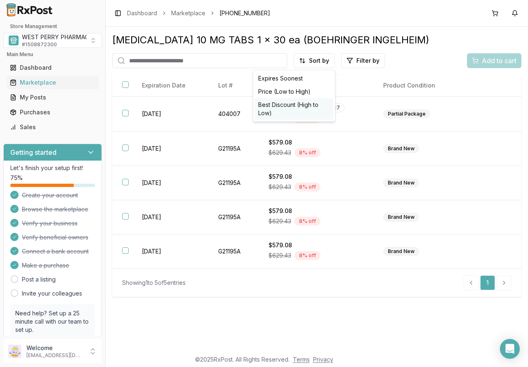
click at [296, 105] on div "Best Discount (High to Low)" at bounding box center [294, 108] width 78 height 21
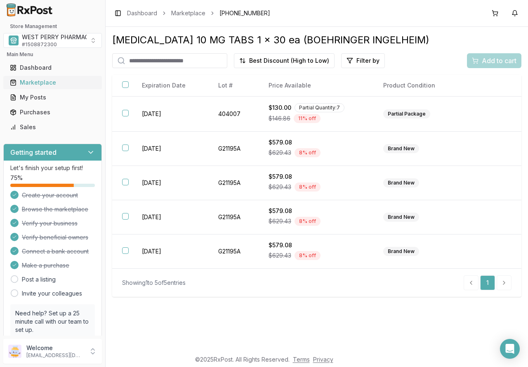
click at [35, 85] on div "Marketplace" at bounding box center [52, 82] width 85 height 8
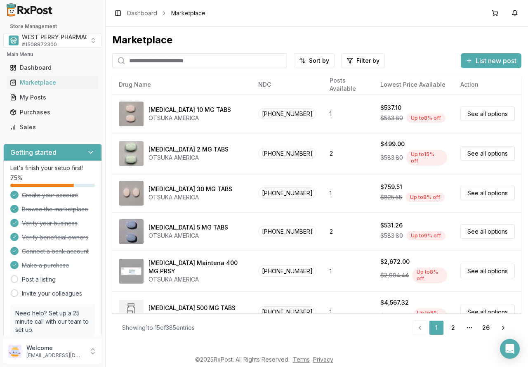
click at [181, 58] on input "search" at bounding box center [199, 60] width 175 height 15
type input "*********"
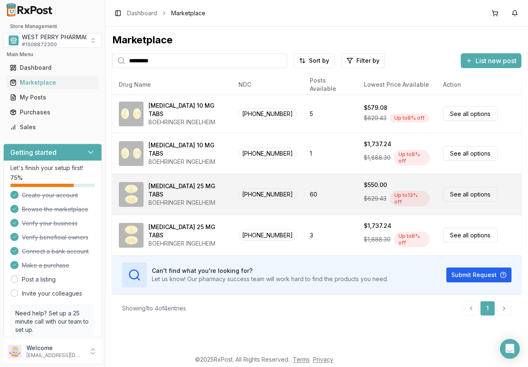
click at [475, 190] on link "See all options" at bounding box center [470, 194] width 54 height 14
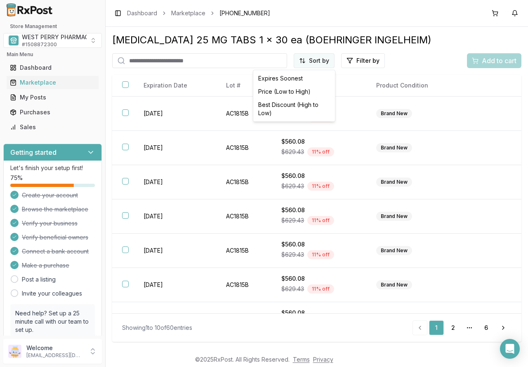
click at [312, 61] on html "Store Management WEST PERRY PHARMACY INC # 1508872300 Main Menu Dashboard Marke…" at bounding box center [264, 183] width 528 height 367
click at [304, 104] on div "Best Discount (High to Low)" at bounding box center [294, 108] width 78 height 21
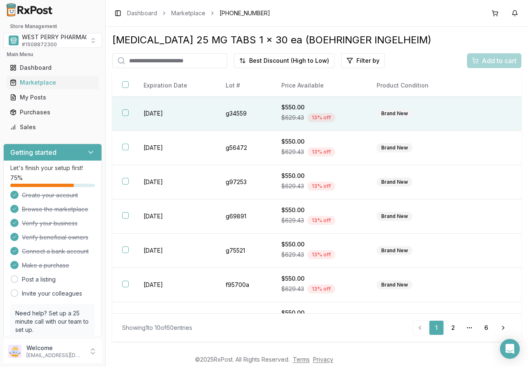
click at [125, 109] on button "button" at bounding box center [125, 112] width 7 height 7
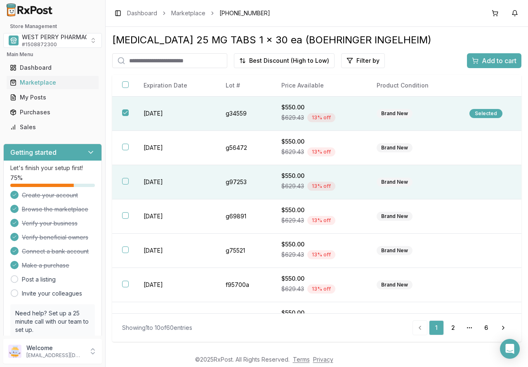
drag, startPoint x: 126, startPoint y: 146, endPoint x: 125, endPoint y: 169, distance: 22.7
click at [125, 146] on button "button" at bounding box center [125, 147] width 7 height 7
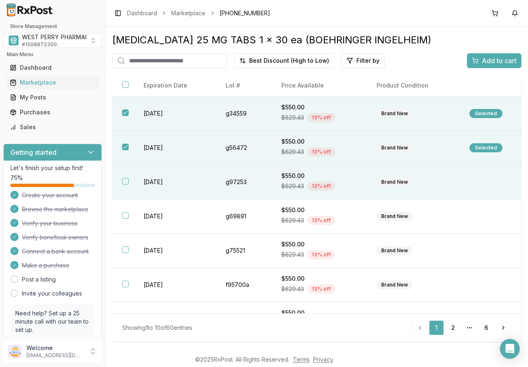
click at [124, 182] on button "button" at bounding box center [125, 181] width 7 height 7
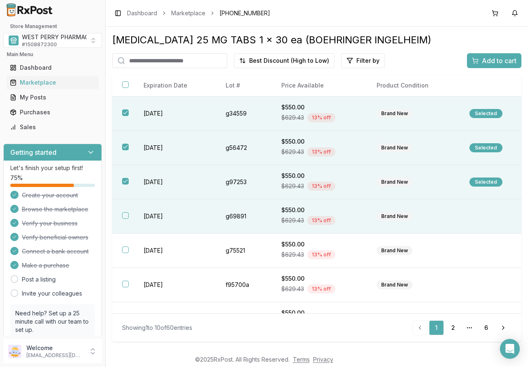
click at [126, 214] on button "button" at bounding box center [125, 215] width 7 height 7
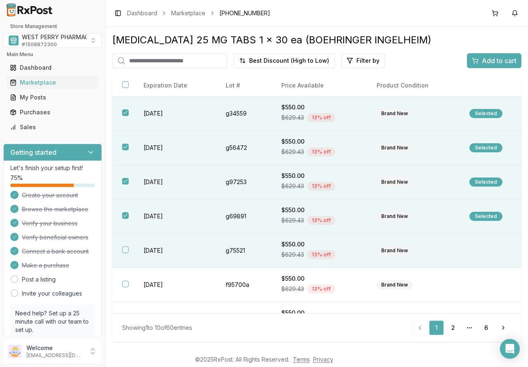
click at [126, 251] on button "button" at bounding box center [125, 249] width 7 height 7
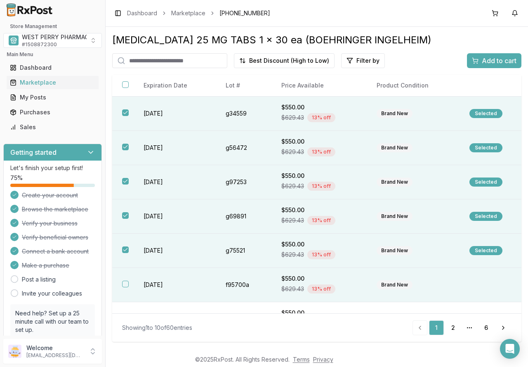
click at [125, 284] on button "button" at bounding box center [125, 284] width 7 height 7
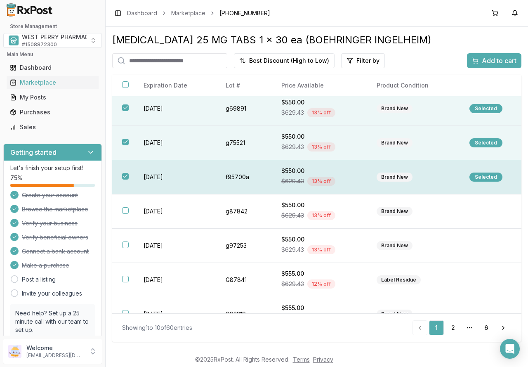
scroll to position [124, 0]
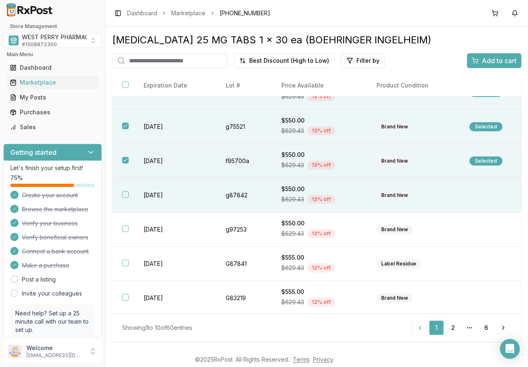
click at [125, 194] on button "button" at bounding box center [125, 194] width 7 height 7
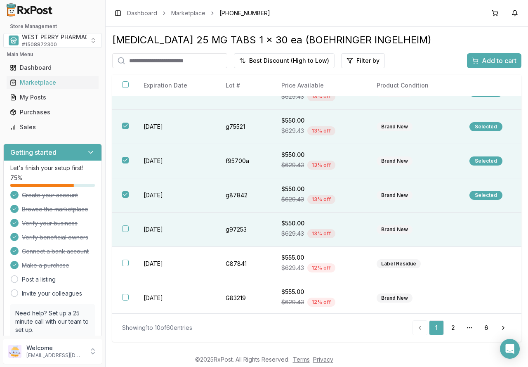
click at [123, 227] on button "button" at bounding box center [125, 228] width 7 height 7
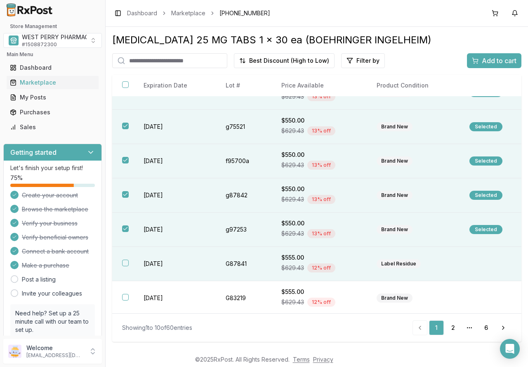
click at [125, 262] on button "button" at bounding box center [125, 263] width 7 height 7
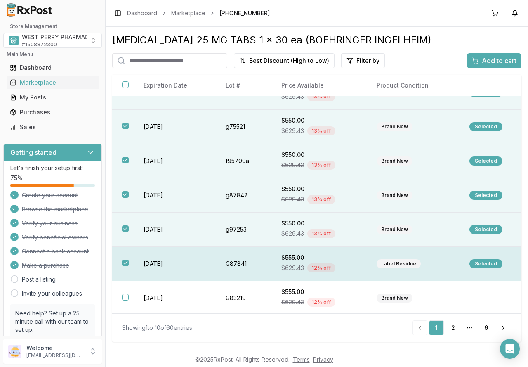
click at [125, 262] on button "button" at bounding box center [125, 263] width 7 height 7
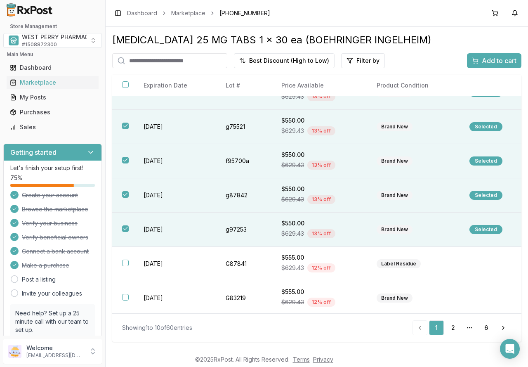
click at [486, 52] on div "[MEDICAL_DATA] 25 MG TABS 1 x 30 ea (BOEHRINGER INGELHEIM) Best Discount (High …" at bounding box center [316, 185] width 409 height 304
click at [487, 58] on span "Add to cart" at bounding box center [499, 61] width 35 height 10
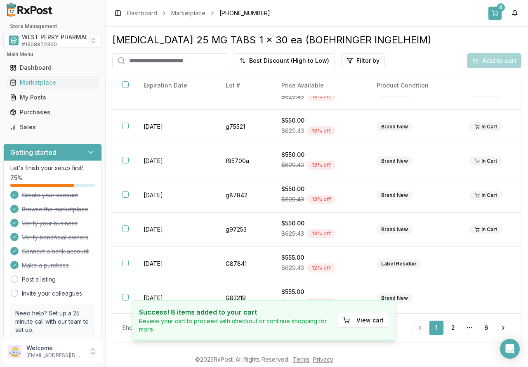
click at [493, 11] on button "8" at bounding box center [495, 13] width 13 height 13
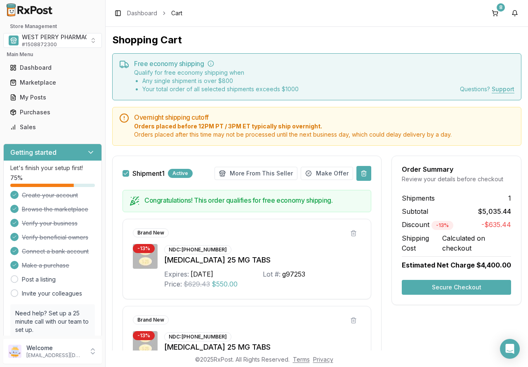
click at [360, 173] on button at bounding box center [364, 173] width 15 height 15
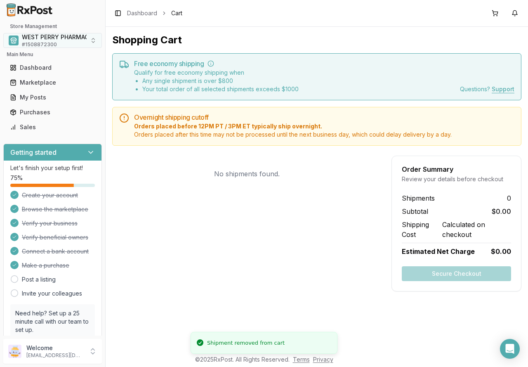
click at [67, 40] on span "WEST PERRY PHARMACY INC" at bounding box center [63, 37] width 83 height 8
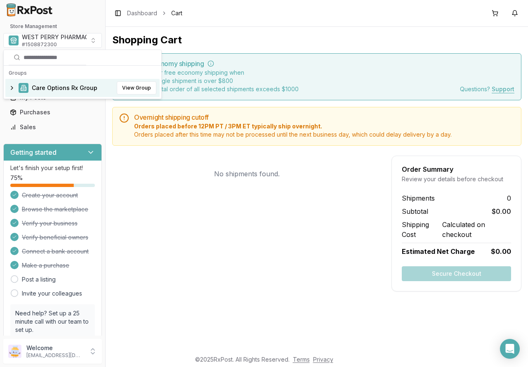
click at [64, 86] on span "Care Options Rx Group" at bounding box center [65, 88] width 66 height 8
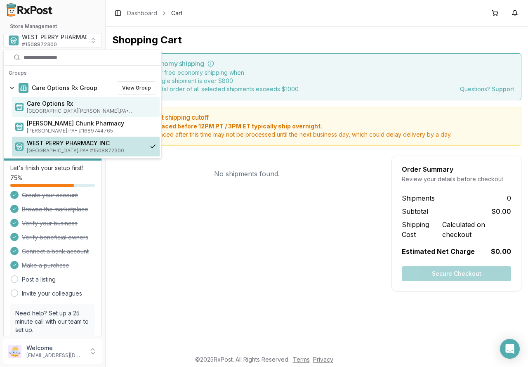
click at [58, 107] on span "Care Options Rx" at bounding box center [92, 103] width 130 height 8
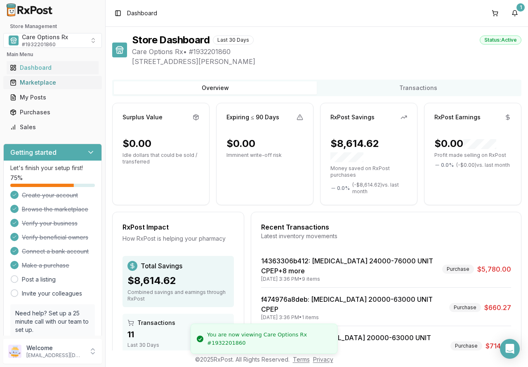
click at [41, 83] on div "Marketplace" at bounding box center [52, 82] width 85 height 8
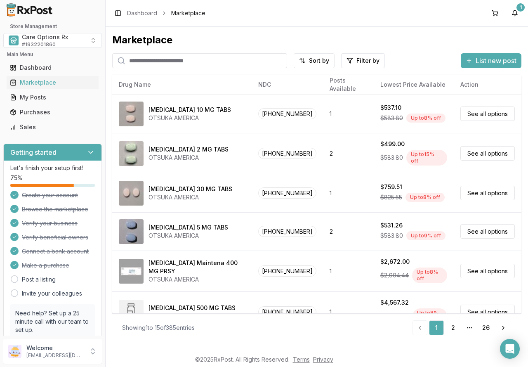
click at [138, 61] on input "search" at bounding box center [199, 60] width 175 height 15
type input "*********"
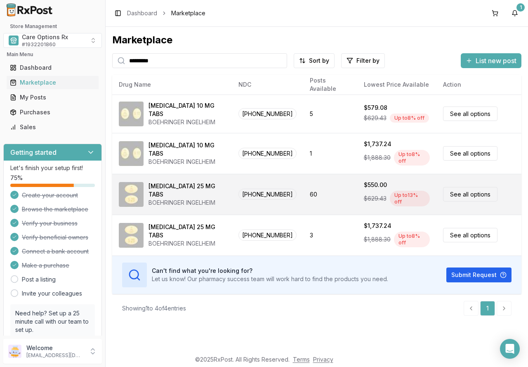
click at [459, 188] on link "See all options" at bounding box center [470, 194] width 54 height 14
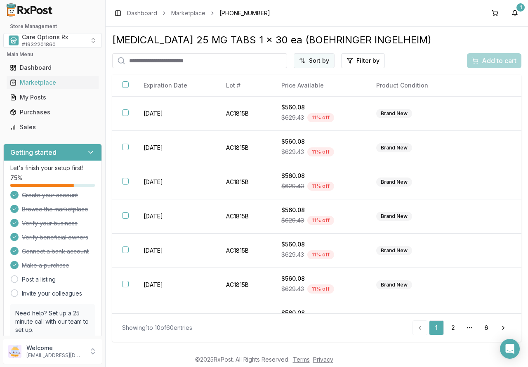
click at [318, 60] on html "Store Management Care Options Rx # 1932201860 Main Menu Dashboard Marketplace M…" at bounding box center [264, 183] width 528 height 367
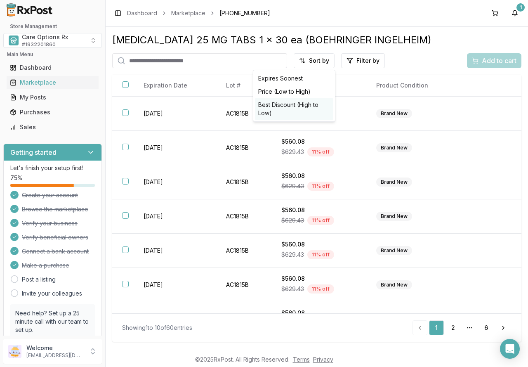
click at [303, 107] on div "Best Discount (High to Low)" at bounding box center [294, 108] width 78 height 21
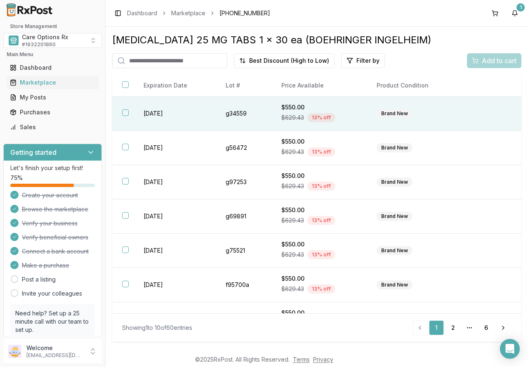
click at [125, 114] on button "button" at bounding box center [125, 112] width 7 height 7
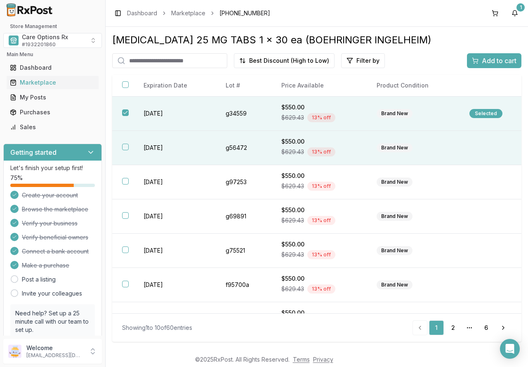
click at [126, 143] on th at bounding box center [122, 148] width 21 height 34
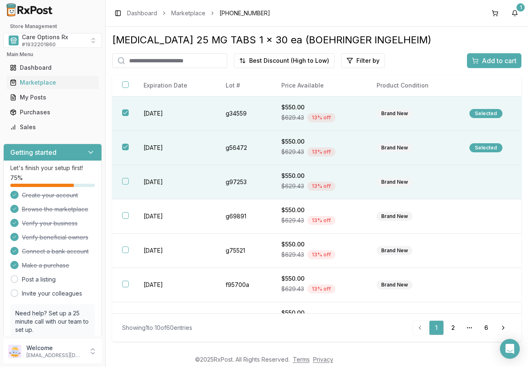
click at [127, 183] on button "button" at bounding box center [125, 181] width 7 height 7
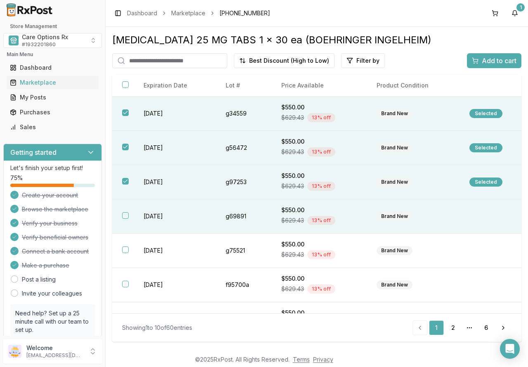
click at [130, 210] on th at bounding box center [122, 216] width 21 height 34
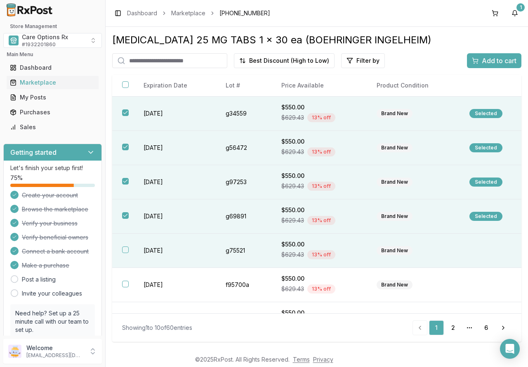
click at [127, 247] on button "button" at bounding box center [125, 249] width 7 height 7
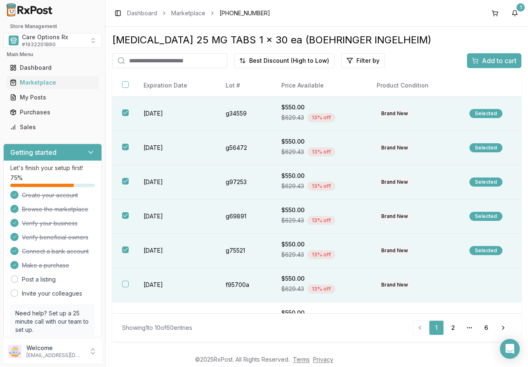
click at [128, 282] on button "button" at bounding box center [125, 284] width 7 height 7
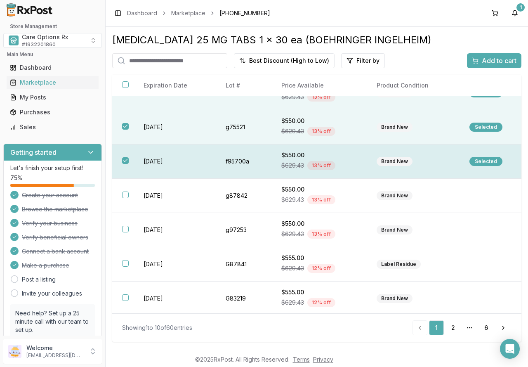
scroll to position [124, 0]
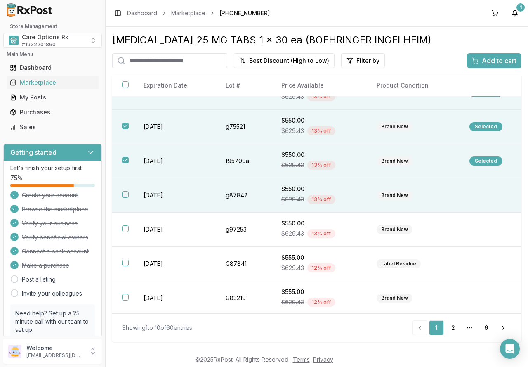
click at [126, 195] on button "button" at bounding box center [125, 194] width 7 height 7
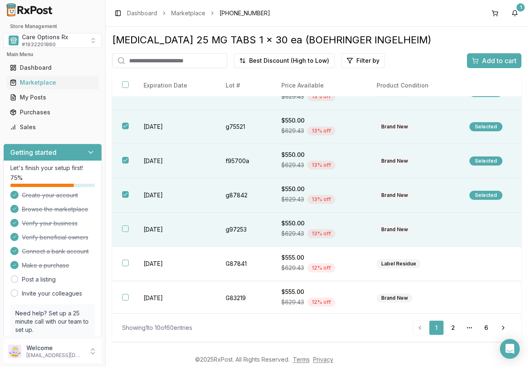
click at [126, 225] on button "button" at bounding box center [125, 228] width 7 height 7
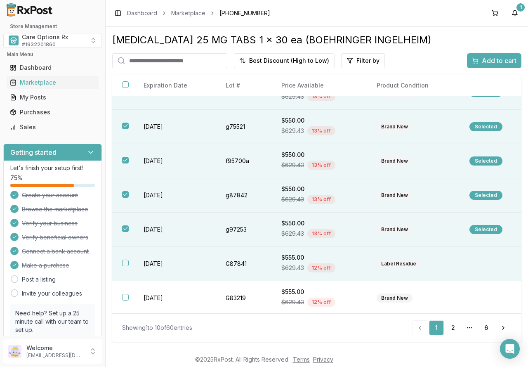
scroll to position [125, 0]
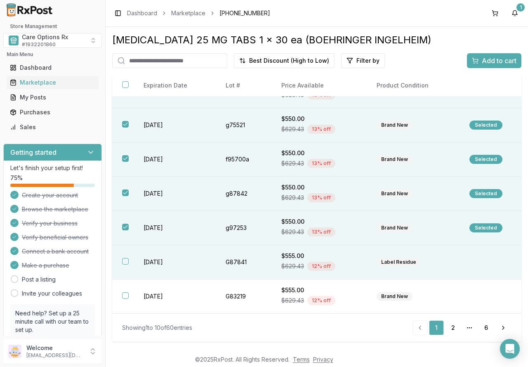
click at [123, 258] on button "button" at bounding box center [125, 261] width 7 height 7
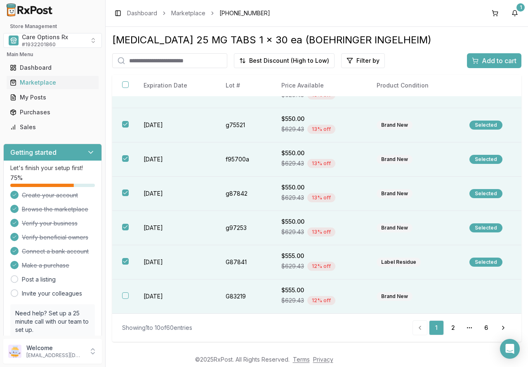
click at [126, 297] on button "button" at bounding box center [125, 295] width 7 height 7
click at [483, 63] on span "Add to cart" at bounding box center [499, 61] width 35 height 10
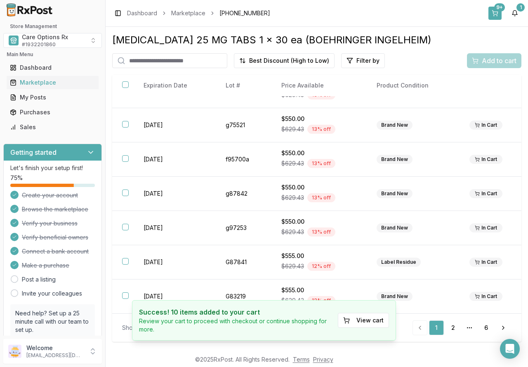
click at [492, 14] on button "9+" at bounding box center [495, 13] width 13 height 13
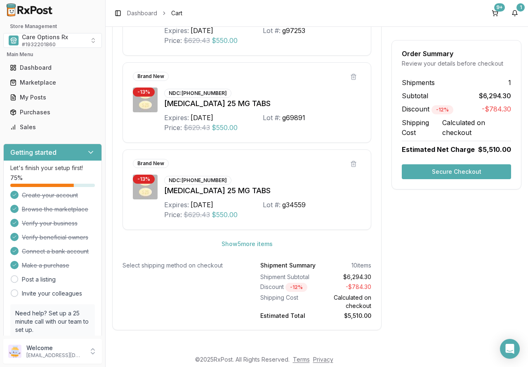
scroll to position [421, 0]
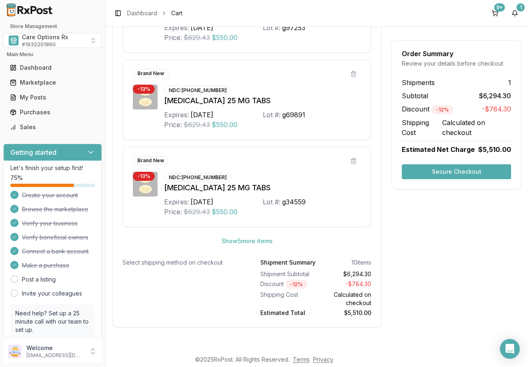
click at [447, 168] on button "Secure Checkout" at bounding box center [456, 171] width 109 height 15
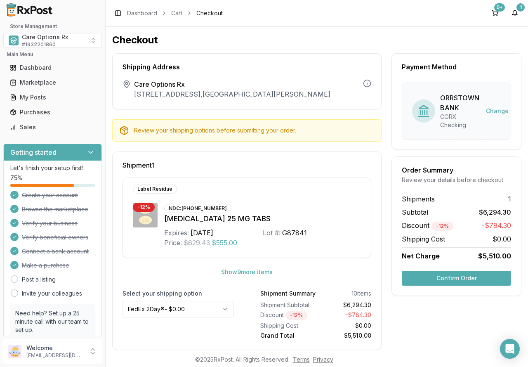
click at [443, 276] on button "Confirm Order" at bounding box center [456, 278] width 109 height 15
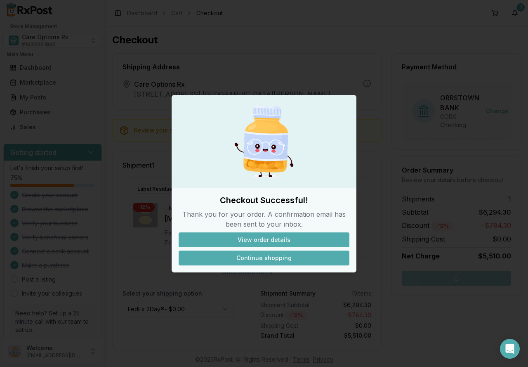
click at [274, 258] on button "Continue shopping" at bounding box center [264, 258] width 171 height 15
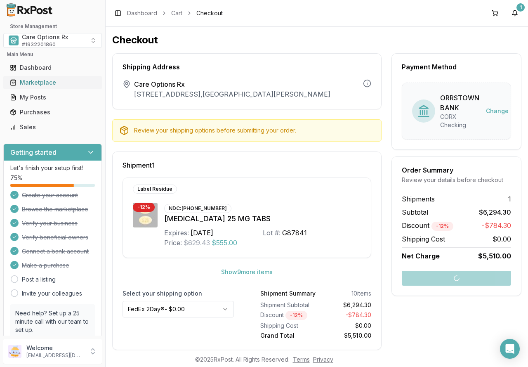
click at [29, 82] on div "Marketplace" at bounding box center [52, 82] width 85 height 8
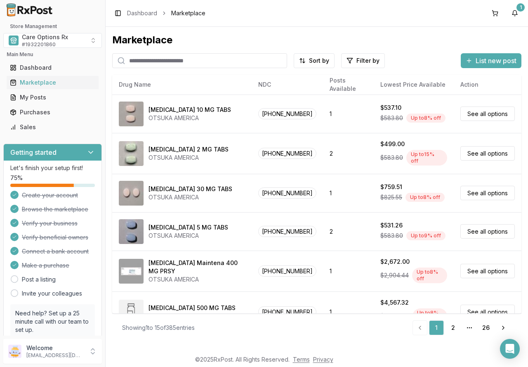
click at [179, 59] on input "search" at bounding box center [199, 60] width 175 height 15
type input "*******"
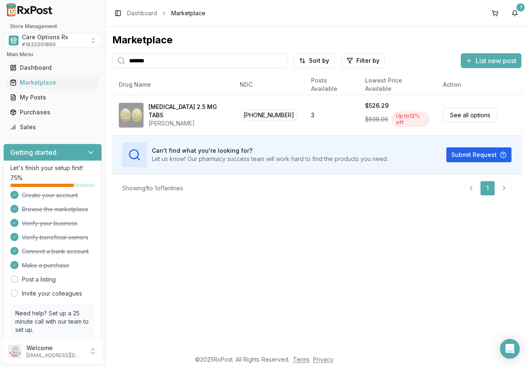
drag, startPoint x: 376, startPoint y: 204, endPoint x: 360, endPoint y: 198, distance: 17.6
click at [376, 204] on div "Marketplace ******* Sort by Filter by List new post Card Table NDC: [PHONE_NUMB…" at bounding box center [317, 189] width 423 height 324
click at [518, 12] on button "1" at bounding box center [514, 13] width 13 height 13
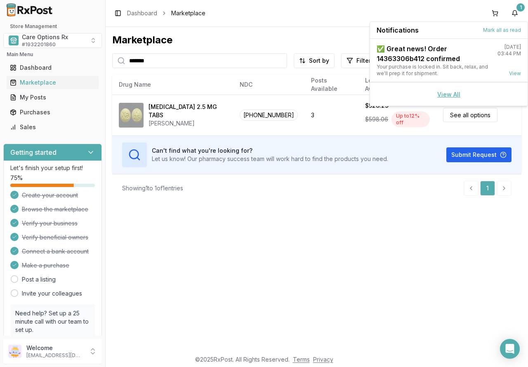
click at [445, 96] on link "View All" at bounding box center [448, 94] width 23 height 7
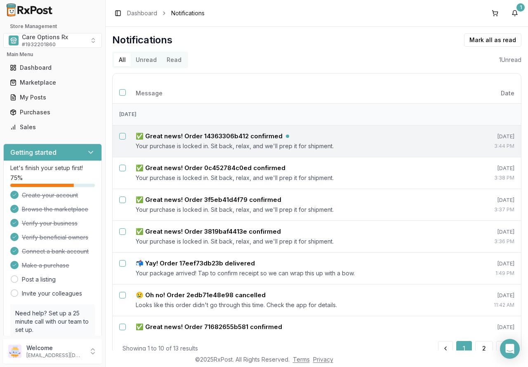
click at [120, 137] on button "Select notification: ✅ Great news! Order 14363306b412 confirmed" at bounding box center [122, 136] width 7 height 7
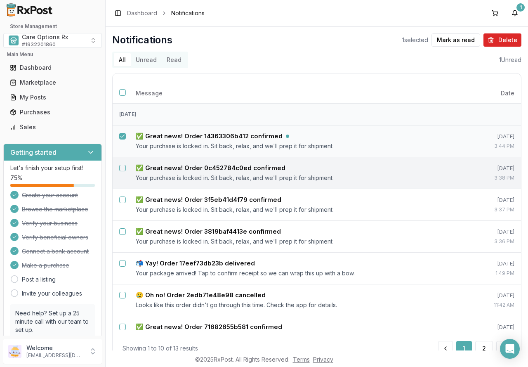
click at [122, 168] on button "Select notification: ✅ Great news! Order 0c452784c0ed confirmed" at bounding box center [122, 168] width 7 height 7
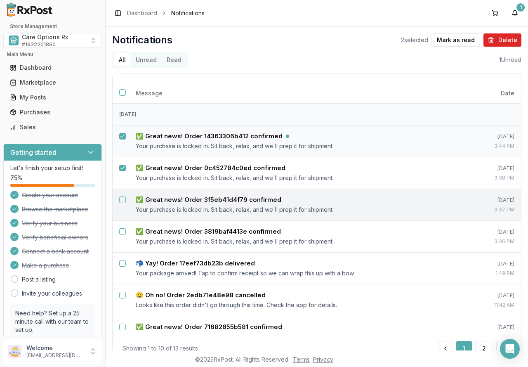
click at [122, 199] on button "Select notification: ✅ Great news! Order 3f5eb41d4f79 confirmed" at bounding box center [122, 199] width 7 height 7
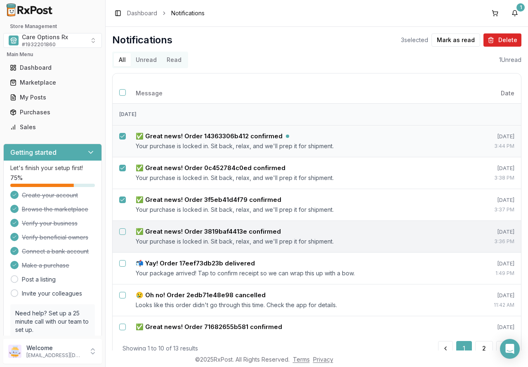
click at [123, 231] on button "Select notification: ✅ Great news! Order 3819baf4413e confirmed" at bounding box center [122, 231] width 7 height 7
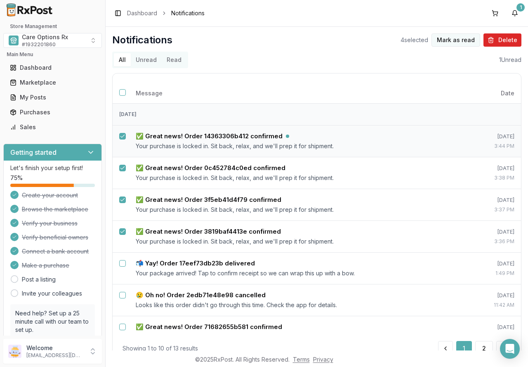
click at [456, 38] on button "Mark as read" at bounding box center [456, 39] width 49 height 13
click at [145, 61] on button "Unread" at bounding box center [146, 59] width 31 height 13
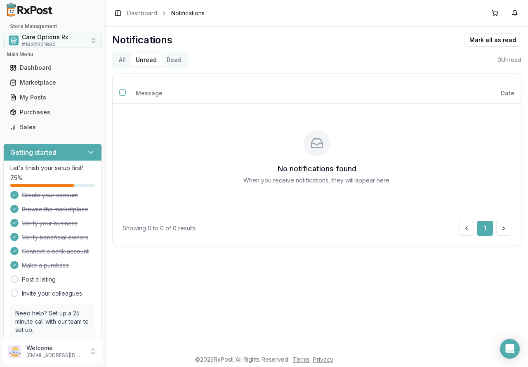
click at [58, 38] on span "Care Options Rx" at bounding box center [45, 37] width 46 height 8
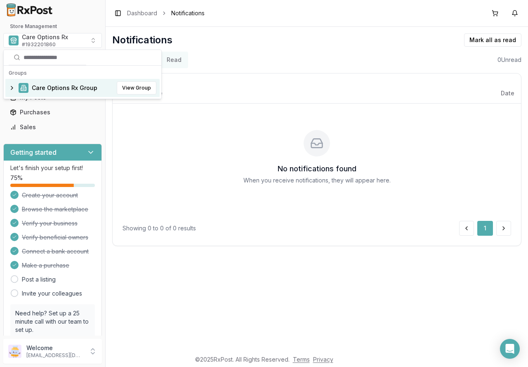
click at [95, 87] on span "Care Options Rx Group" at bounding box center [65, 88] width 66 height 8
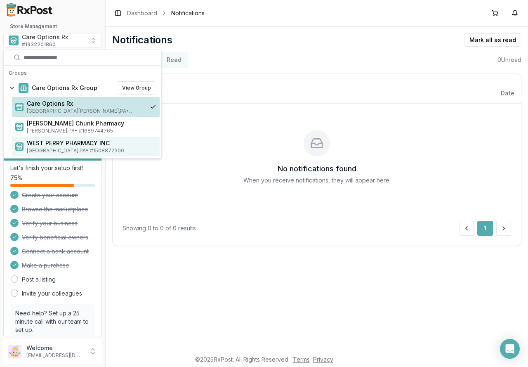
click at [66, 145] on span "WEST PERRY PHARMACY INC" at bounding box center [92, 143] width 130 height 8
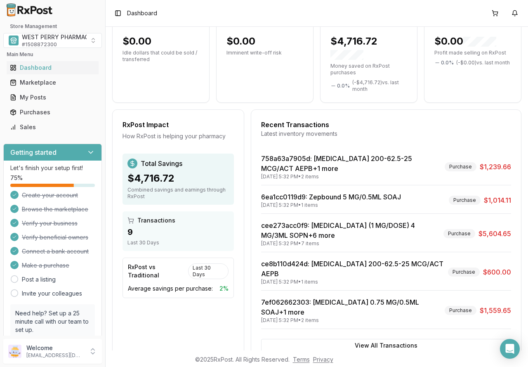
scroll to position [118, 0]
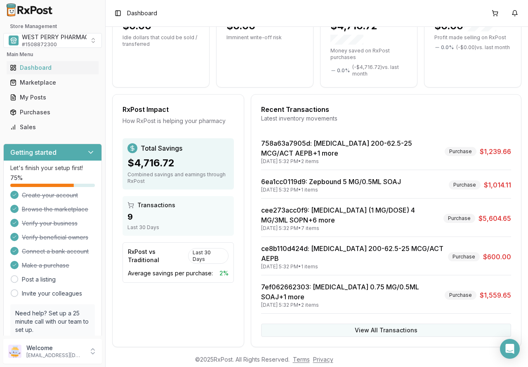
click at [371, 324] on button "View All Transactions" at bounding box center [386, 330] width 250 height 13
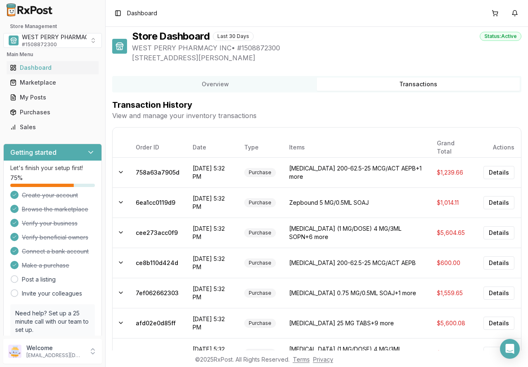
scroll to position [0, 0]
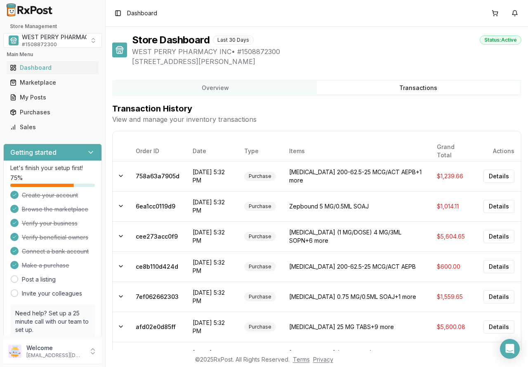
click at [390, 86] on button "Transactions" at bounding box center [418, 87] width 203 height 13
click at [424, 87] on button "Transactions" at bounding box center [418, 87] width 203 height 13
click at [32, 112] on div "Purchases" at bounding box center [52, 112] width 85 height 8
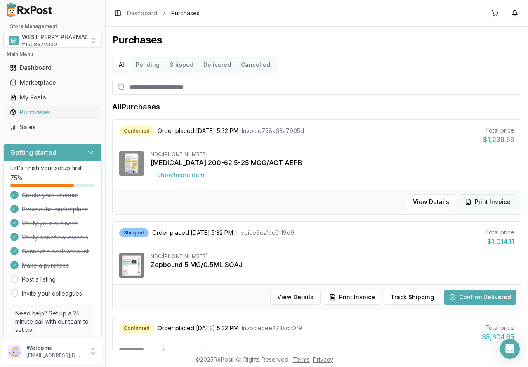
click at [486, 203] on button "Print Invoice" at bounding box center [488, 201] width 57 height 15
click at [432, 199] on button "View Details" at bounding box center [431, 201] width 50 height 15
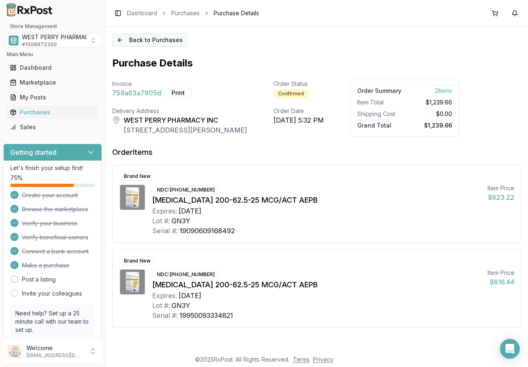
click at [155, 39] on button "Back to Purchases" at bounding box center [149, 39] width 75 height 13
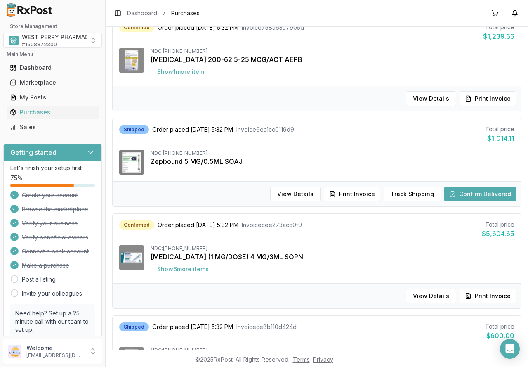
scroll to position [124, 0]
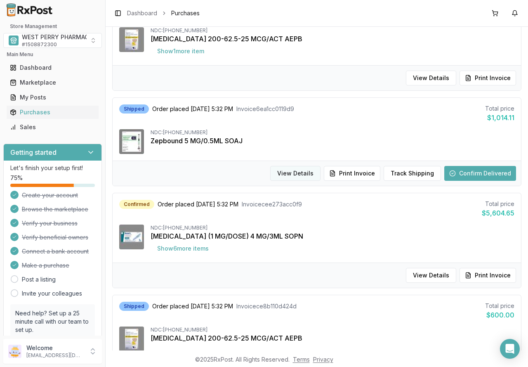
click at [296, 171] on button "View Details" at bounding box center [295, 173] width 50 height 15
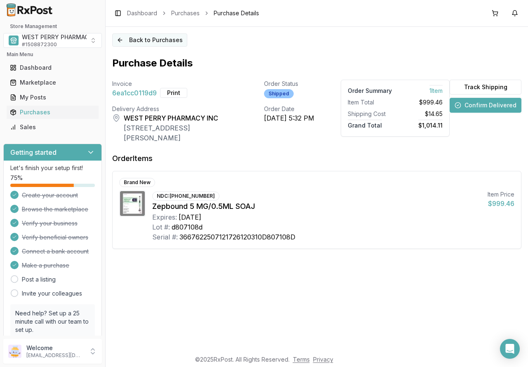
click at [124, 38] on button "Back to Purchases" at bounding box center [149, 39] width 75 height 13
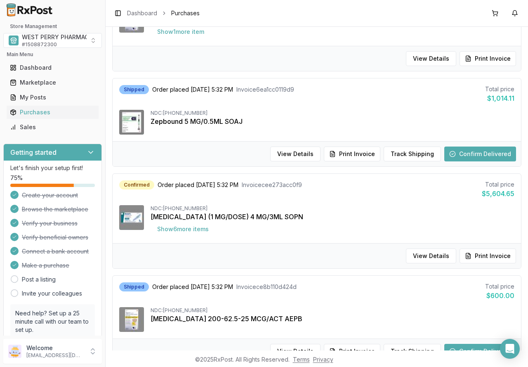
scroll to position [165, 0]
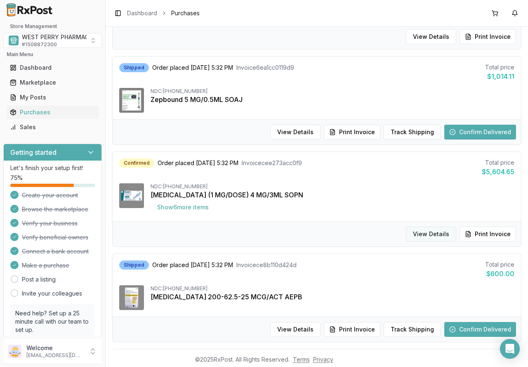
click at [432, 236] on button "View Details" at bounding box center [431, 234] width 50 height 15
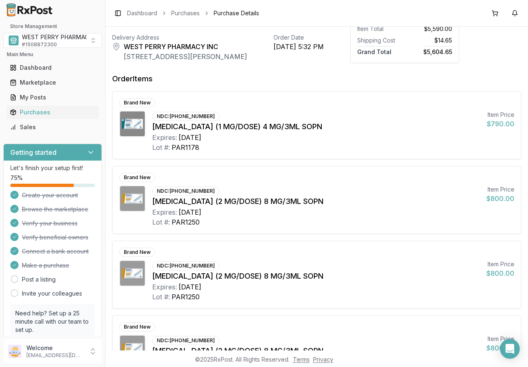
scroll to position [65, 0]
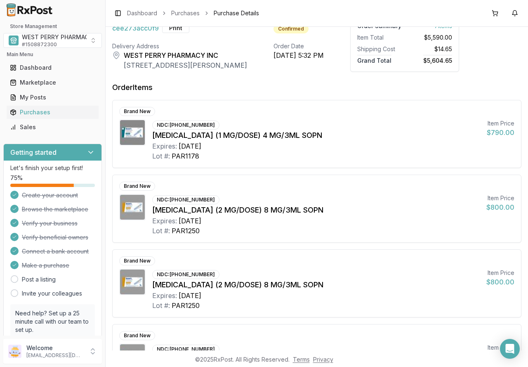
click at [405, 266] on div "Brand New NDC: [PHONE_NUMBER] [MEDICAL_DATA] (2 MG/DOSE) 8 MG/3ML SOPN Expires:…" at bounding box center [317, 283] width 409 height 67
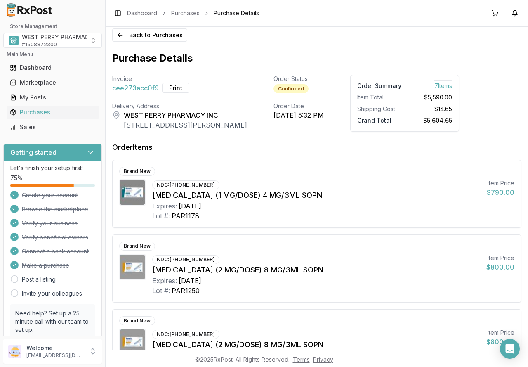
scroll to position [0, 0]
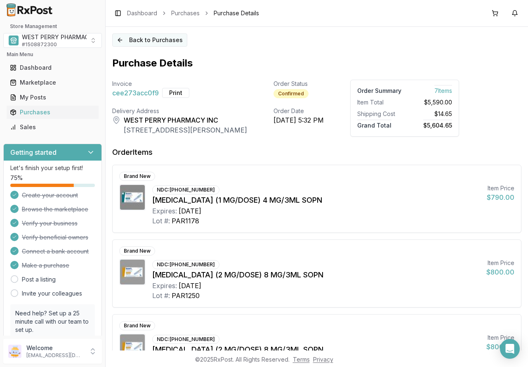
click at [134, 37] on button "Back to Purchases" at bounding box center [149, 39] width 75 height 13
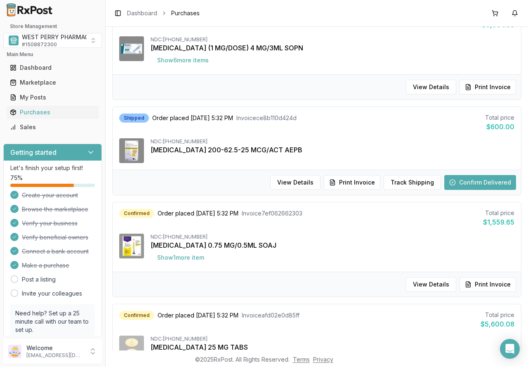
scroll to position [330, 0]
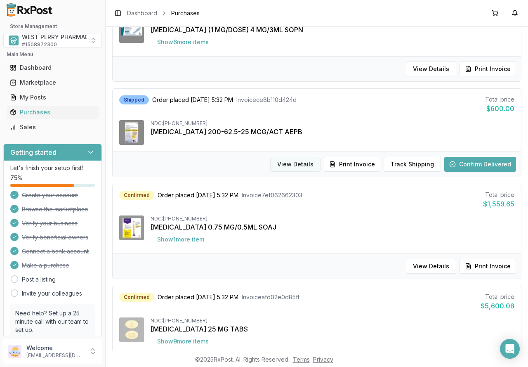
click at [297, 164] on button "View Details" at bounding box center [295, 164] width 50 height 15
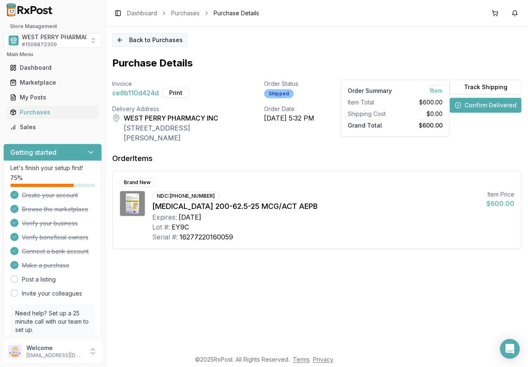
click at [156, 43] on button "Back to Purchases" at bounding box center [149, 39] width 75 height 13
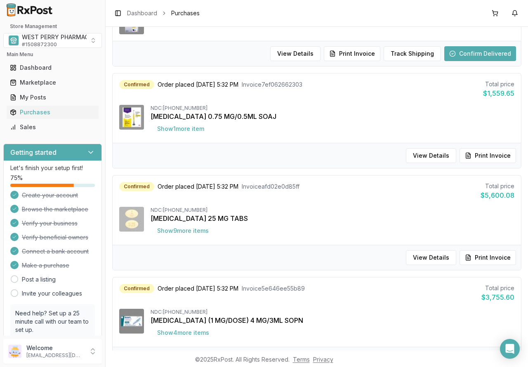
scroll to position [454, 0]
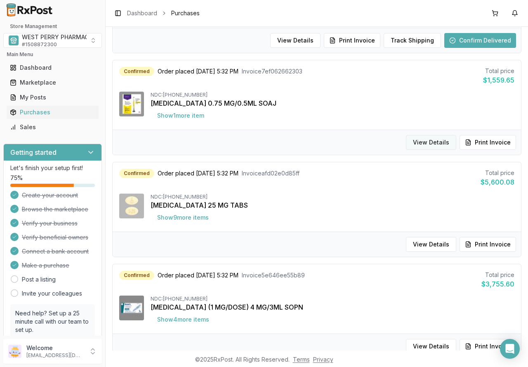
click at [429, 142] on button "View Details" at bounding box center [431, 142] width 50 height 15
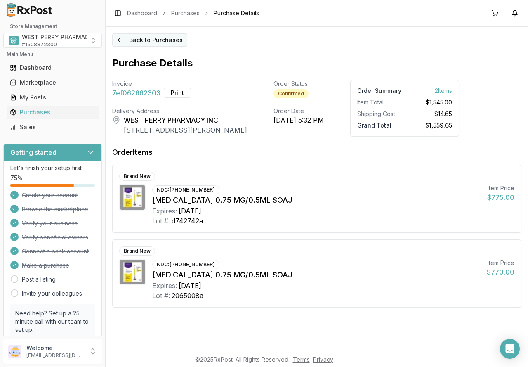
click at [142, 41] on button "Back to Purchases" at bounding box center [149, 39] width 75 height 13
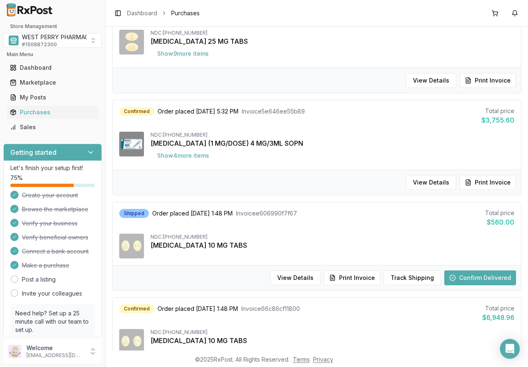
scroll to position [619, 0]
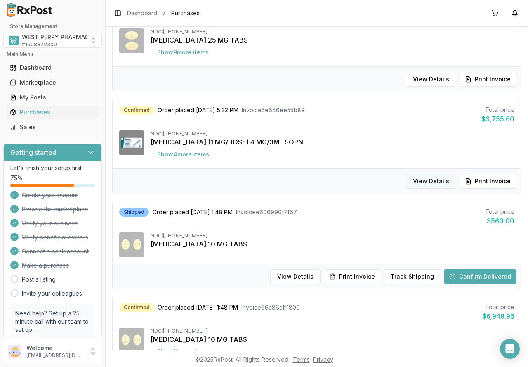
click at [423, 183] on button "View Details" at bounding box center [431, 181] width 50 height 15
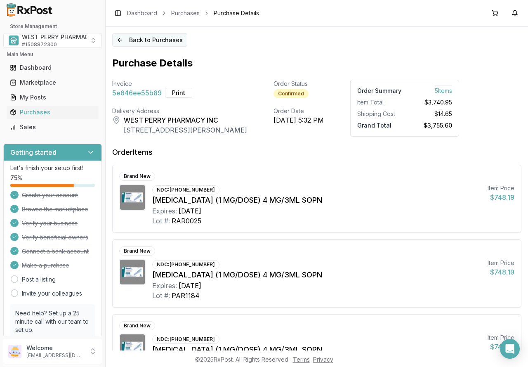
click at [143, 36] on button "Back to Purchases" at bounding box center [149, 39] width 75 height 13
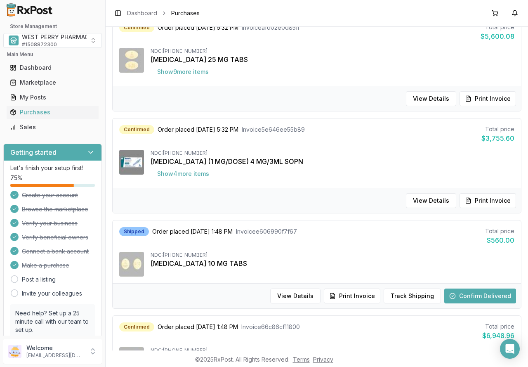
scroll to position [577, 0]
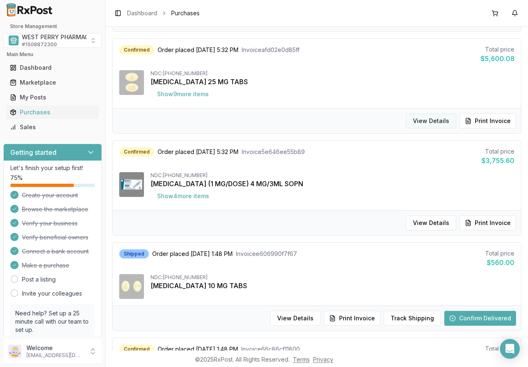
click at [430, 123] on button "View Details" at bounding box center [431, 121] width 50 height 15
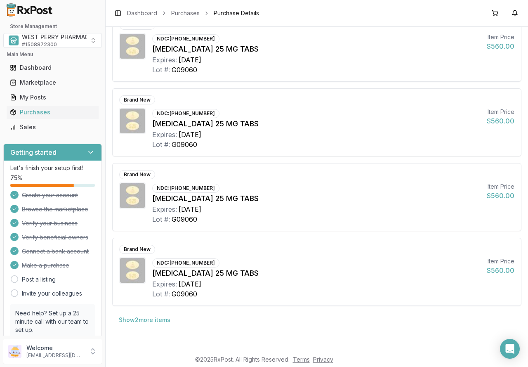
scroll to position [7, 0]
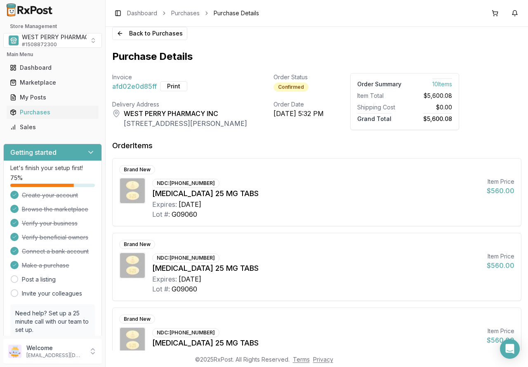
click at [275, 264] on div "[MEDICAL_DATA] 25 MG TABS" at bounding box center [316, 268] width 328 height 12
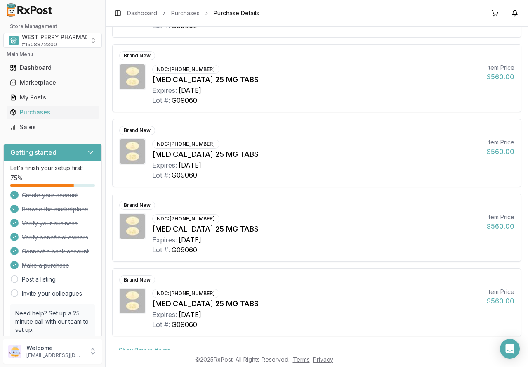
scroll to position [450, 0]
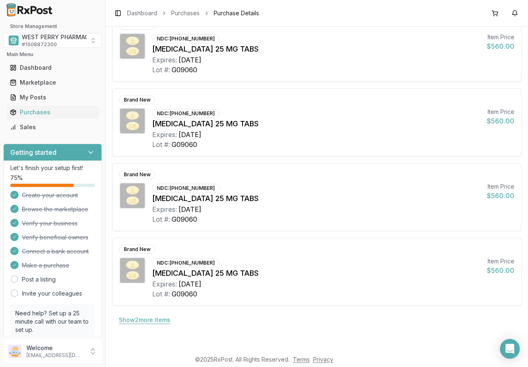
click at [145, 318] on button "Show 2 more item s" at bounding box center [144, 319] width 65 height 15
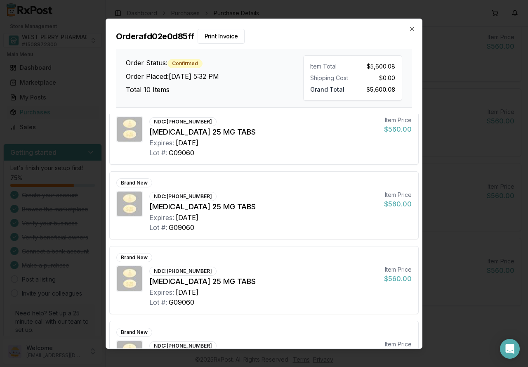
scroll to position [0, 0]
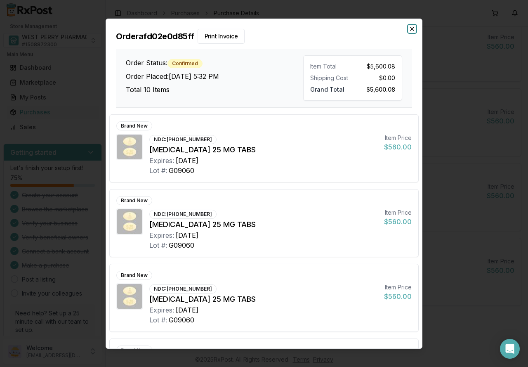
click at [412, 28] on icon "button" at bounding box center [412, 28] width 3 height 3
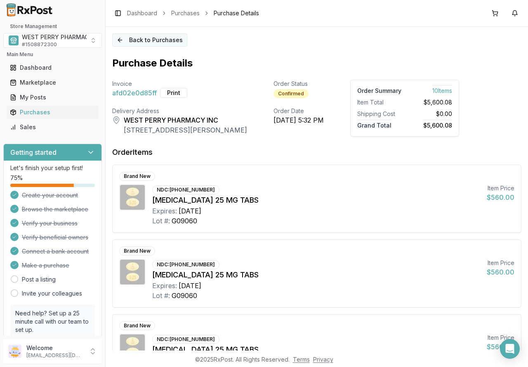
click at [147, 41] on button "Back to Purchases" at bounding box center [149, 39] width 75 height 13
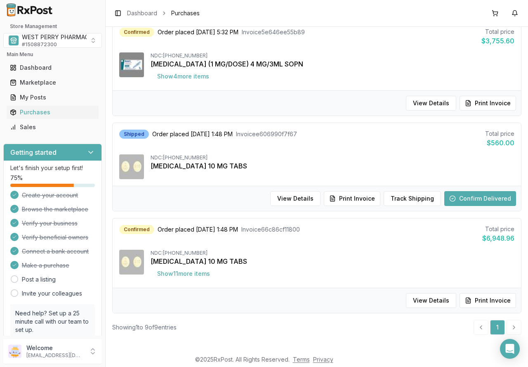
scroll to position [701, 0]
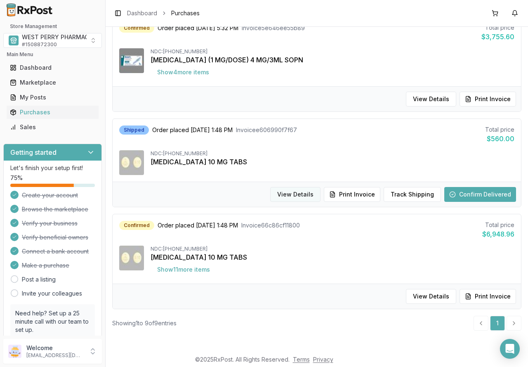
click at [302, 195] on button "View Details" at bounding box center [295, 194] width 50 height 15
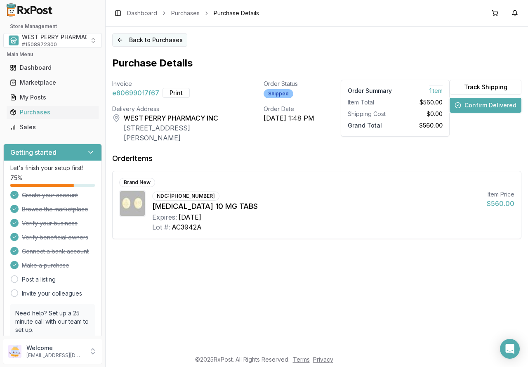
click at [158, 41] on button "Back to Purchases" at bounding box center [149, 39] width 75 height 13
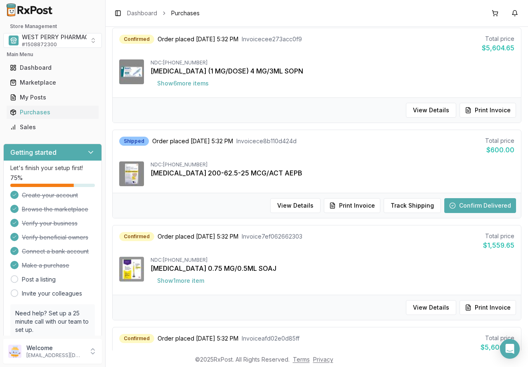
scroll to position [701, 0]
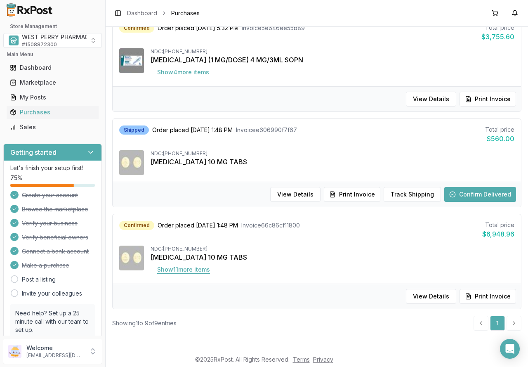
click at [201, 268] on button "Show 11 more item s" at bounding box center [184, 269] width 66 height 15
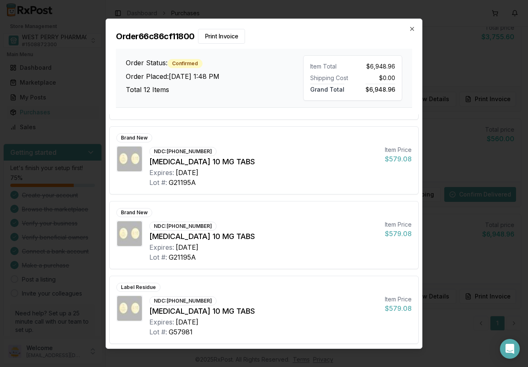
scroll to position [662, 0]
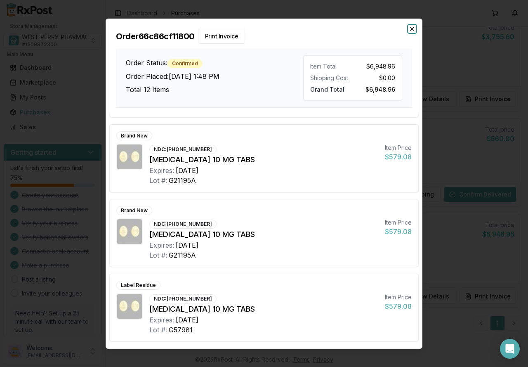
click at [411, 30] on icon "button" at bounding box center [412, 28] width 3 height 3
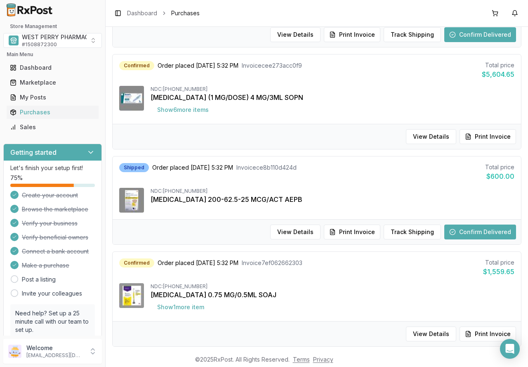
scroll to position [247, 0]
